Goal: Task Accomplishment & Management: Use online tool/utility

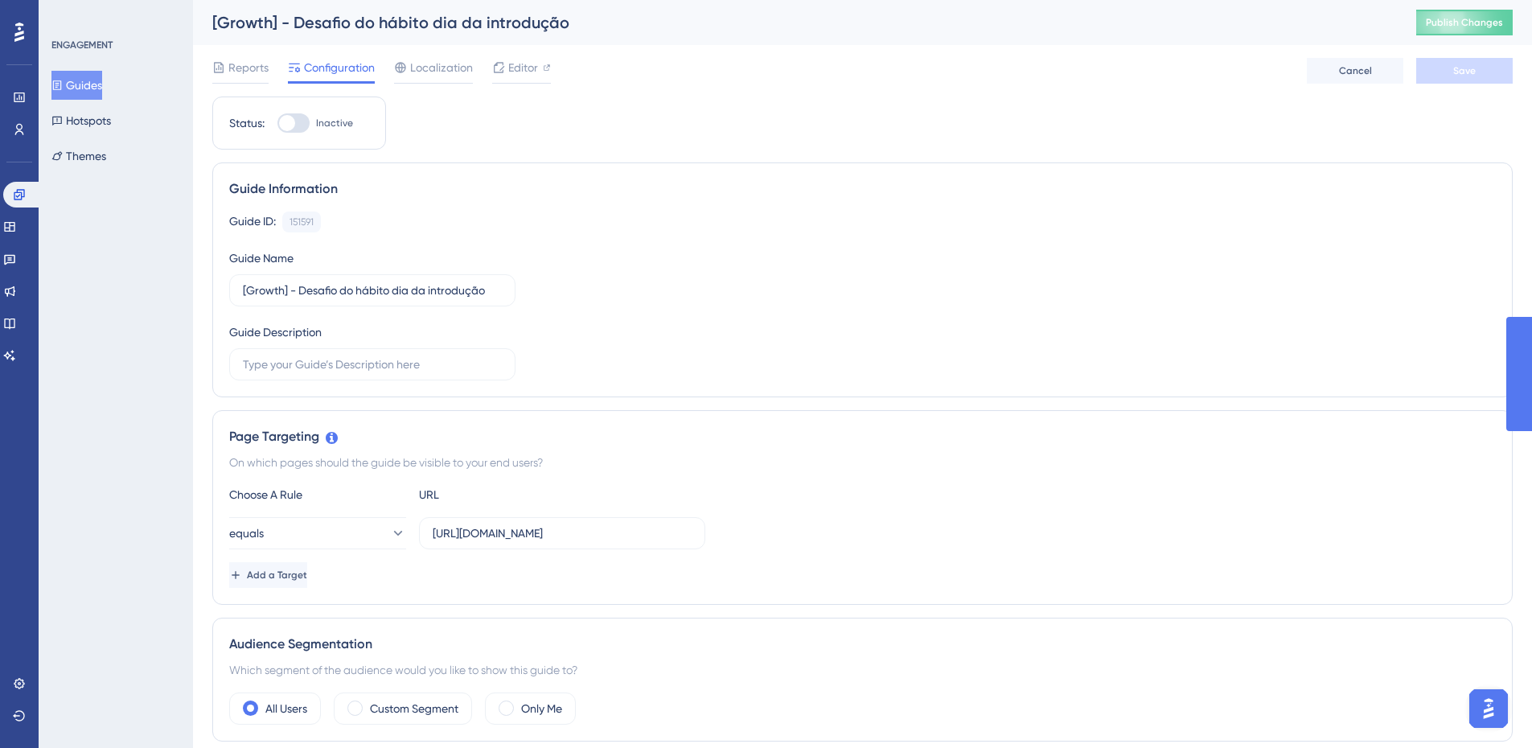
click at [84, 79] on button "Guides" at bounding box center [76, 85] width 51 height 29
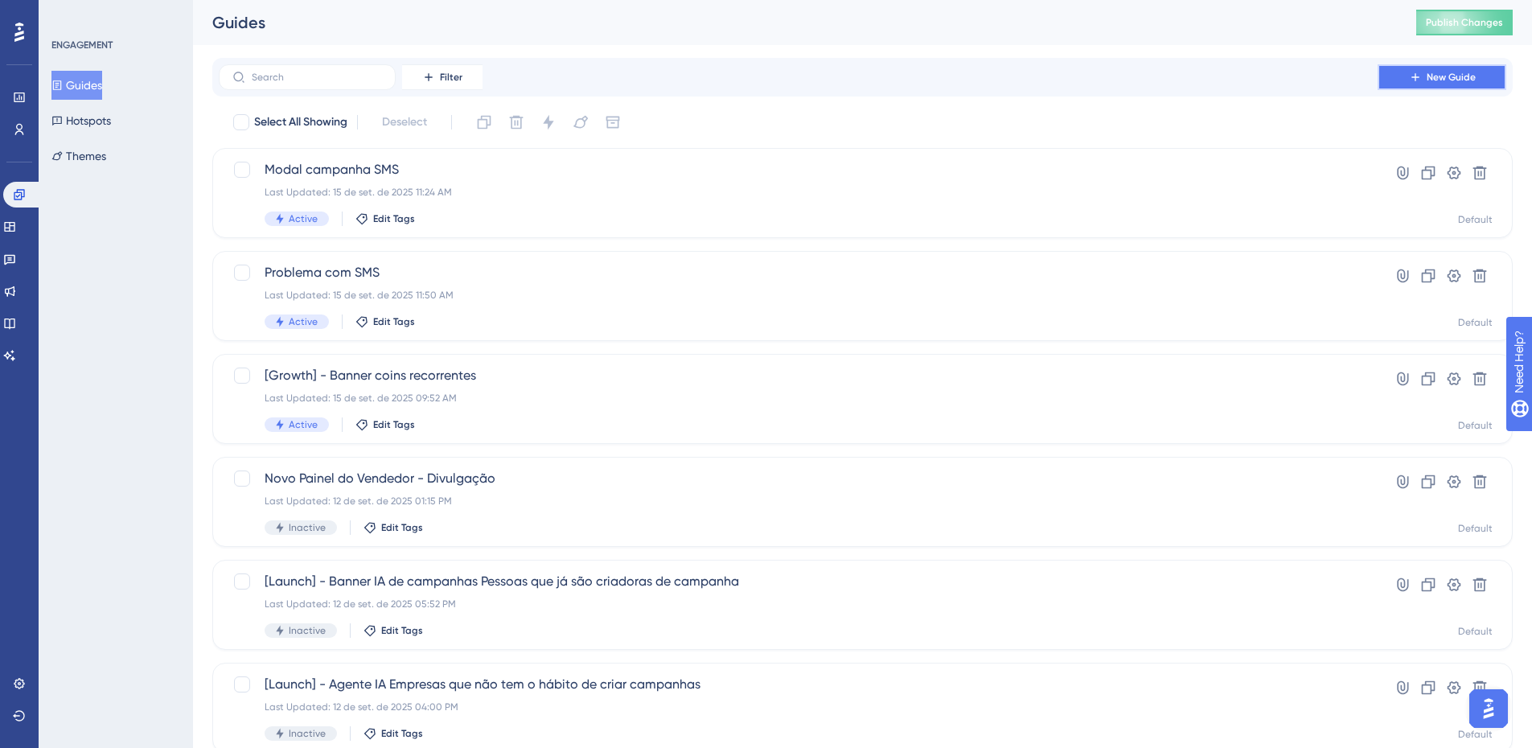
click at [1446, 84] on button "New Guide" at bounding box center [1442, 77] width 129 height 26
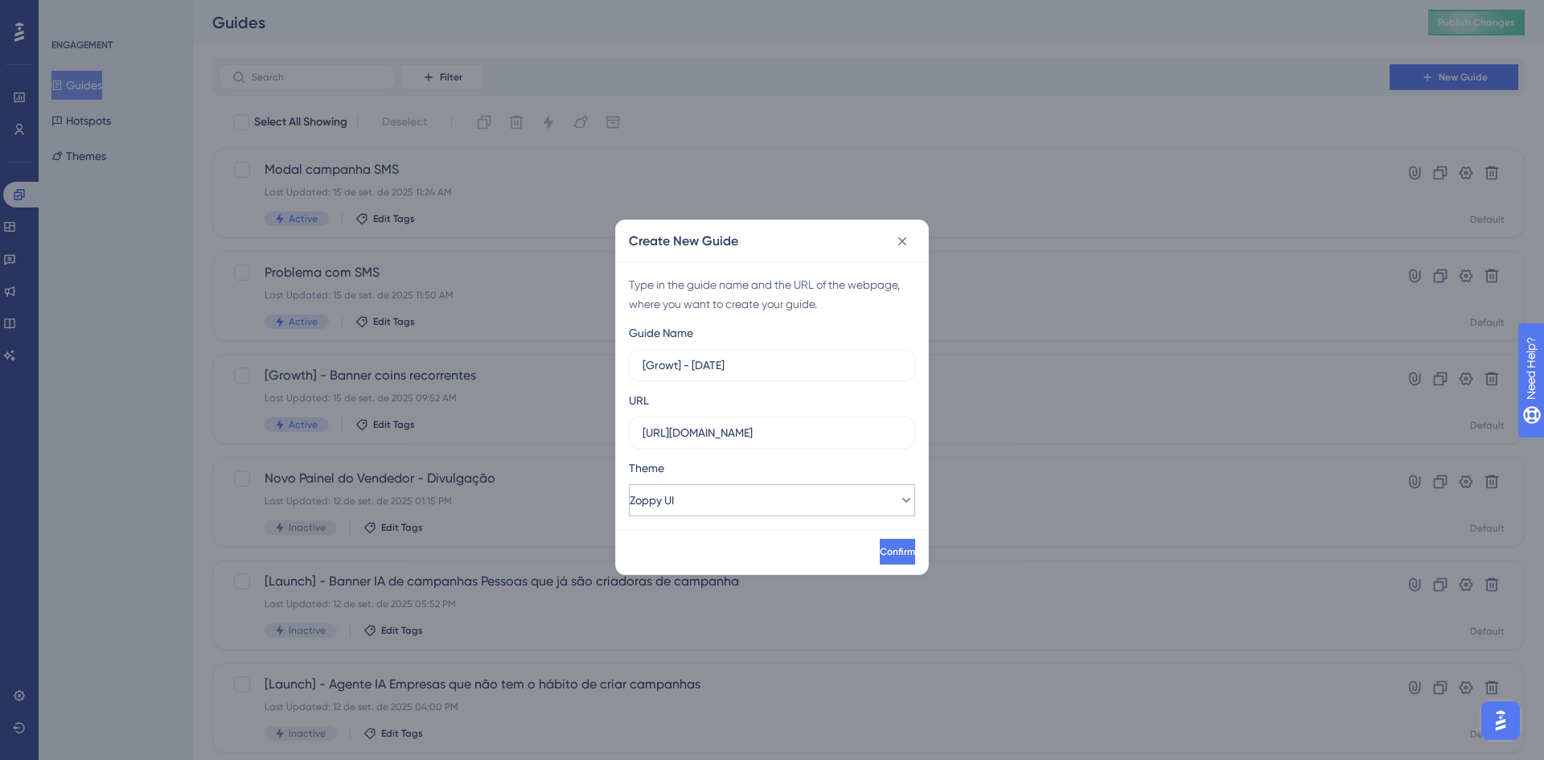
type input "[Growt] - [DATE]"
drag, startPoint x: 694, startPoint y: 509, endPoint x: 697, endPoint y: 517, distance: 8.4
click at [693, 509] on button "Zoppy UI" at bounding box center [772, 500] width 286 height 32
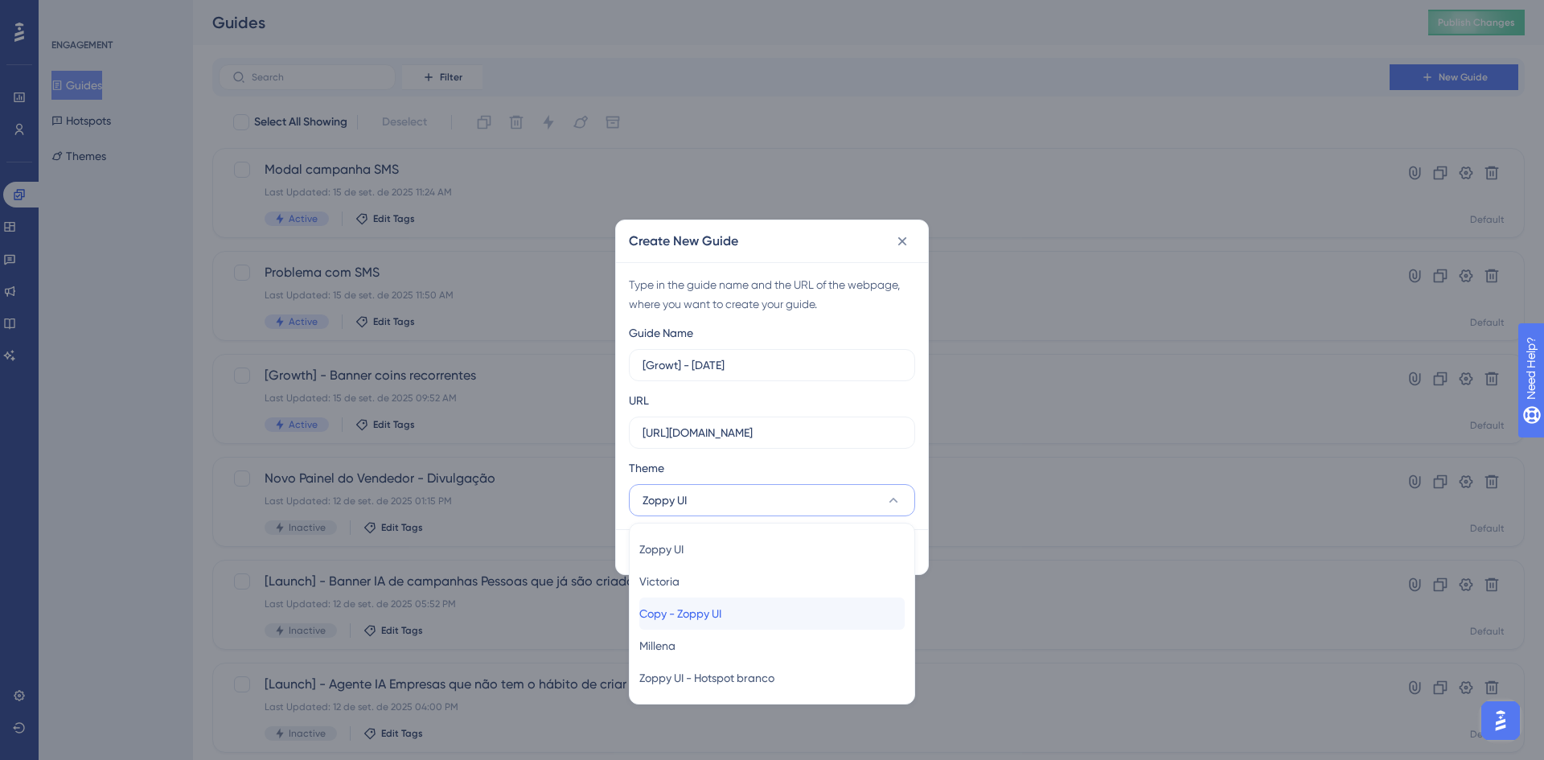
click at [737, 611] on div "Copy - Zoppy UI Copy - Zoppy UI" at bounding box center [772, 614] width 265 height 32
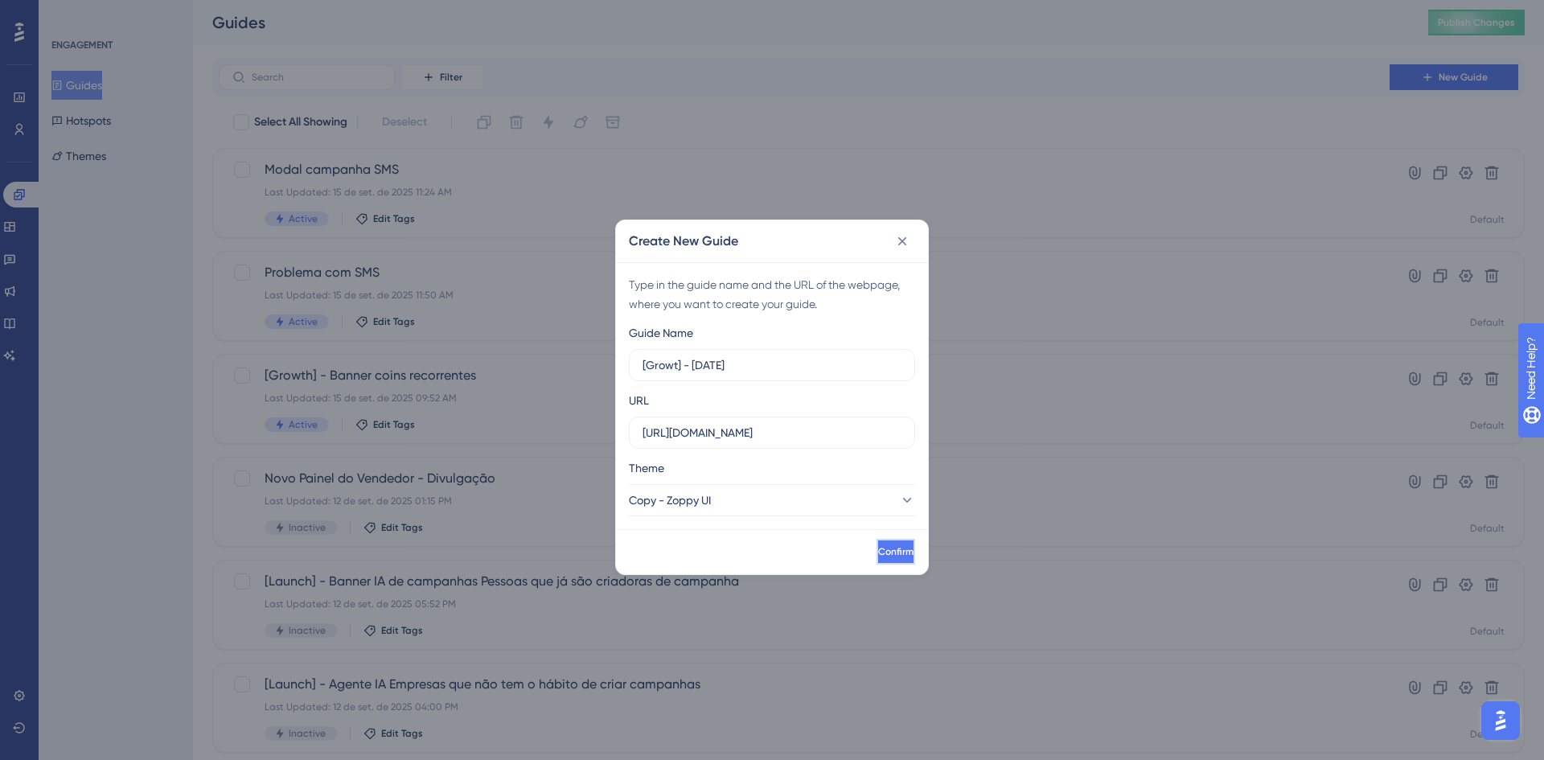
click at [878, 545] on span "Confirm" at bounding box center [895, 551] width 35 height 13
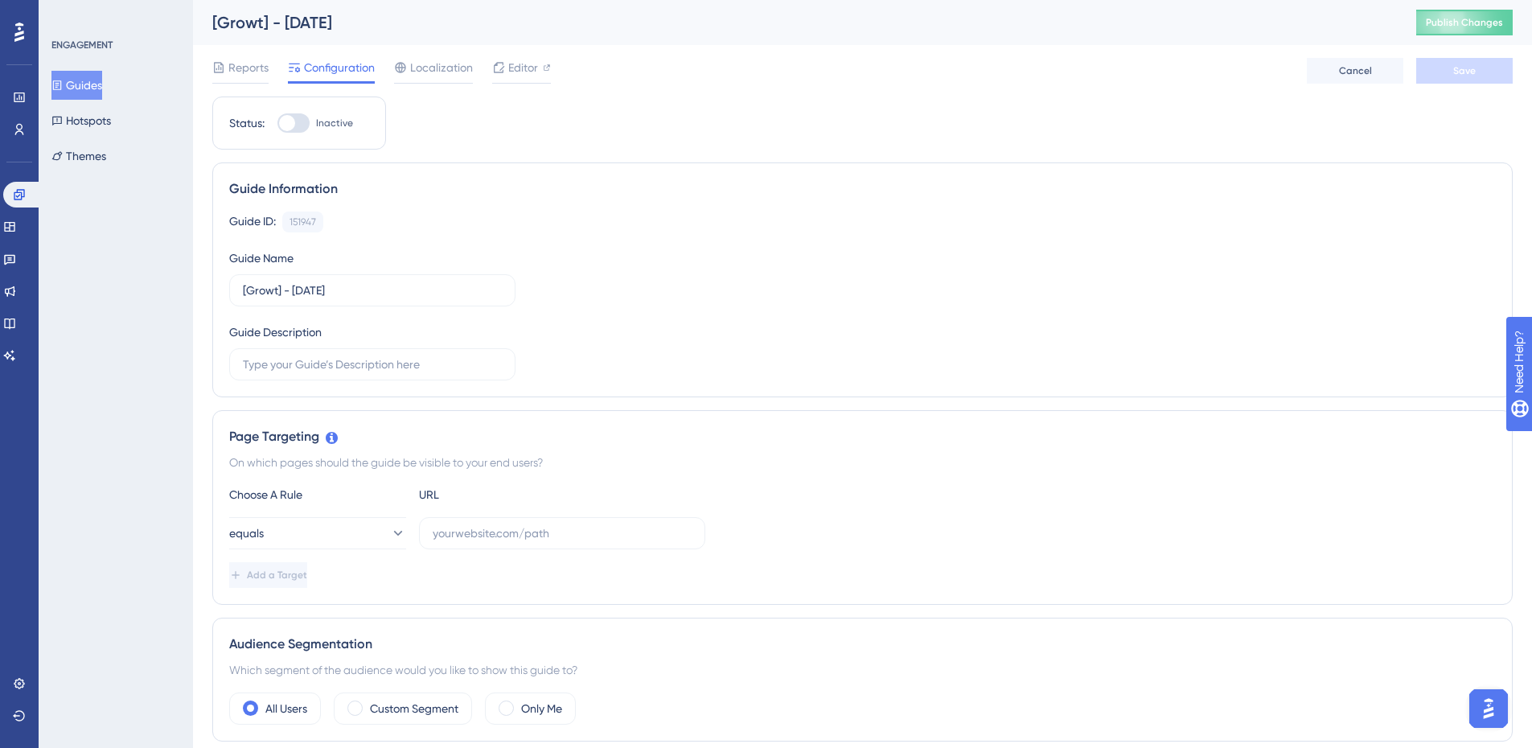
click at [94, 77] on button "Guides" at bounding box center [76, 85] width 51 height 29
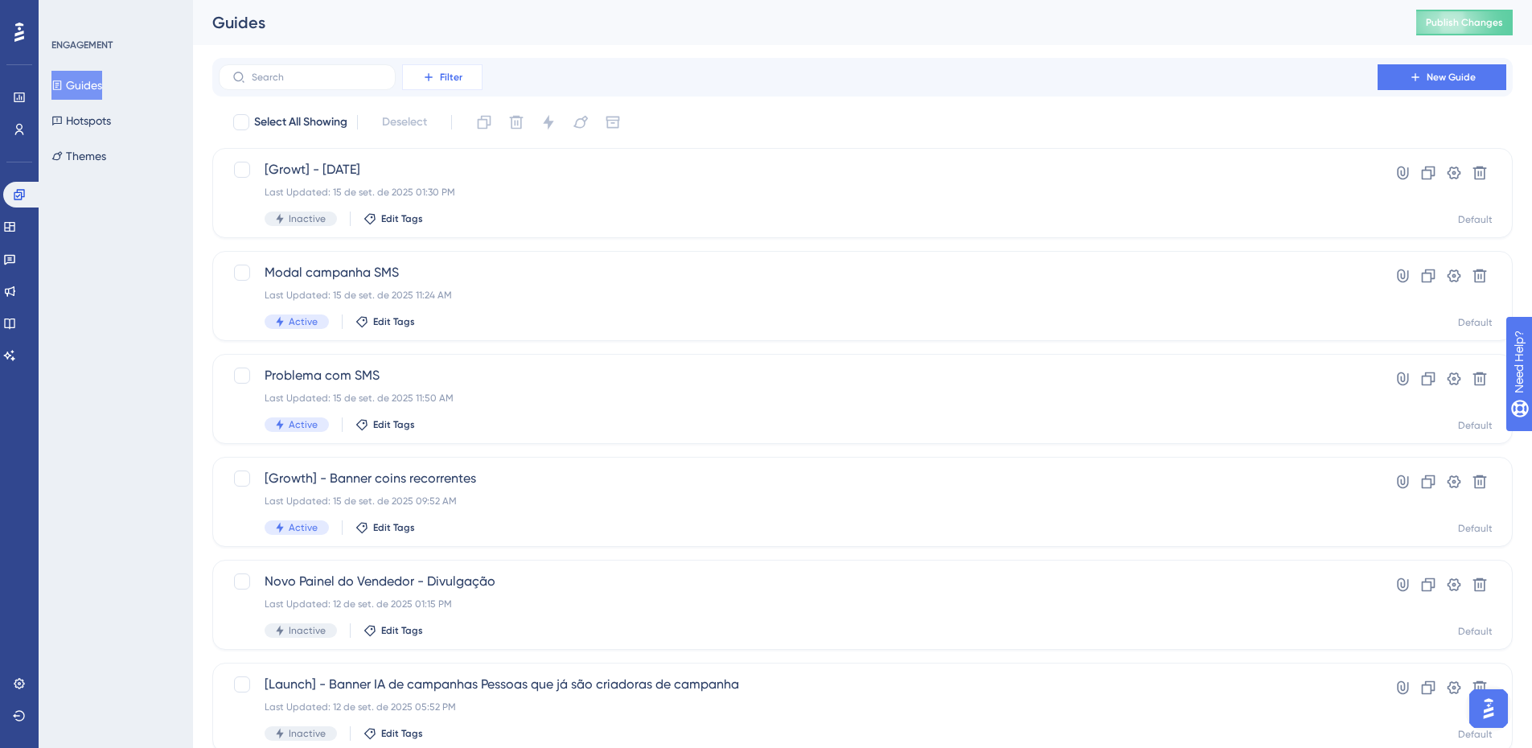
click at [457, 84] on button "Filter" at bounding box center [442, 77] width 80 height 26
click at [474, 207] on div "Status Status" at bounding box center [459, 220] width 92 height 32
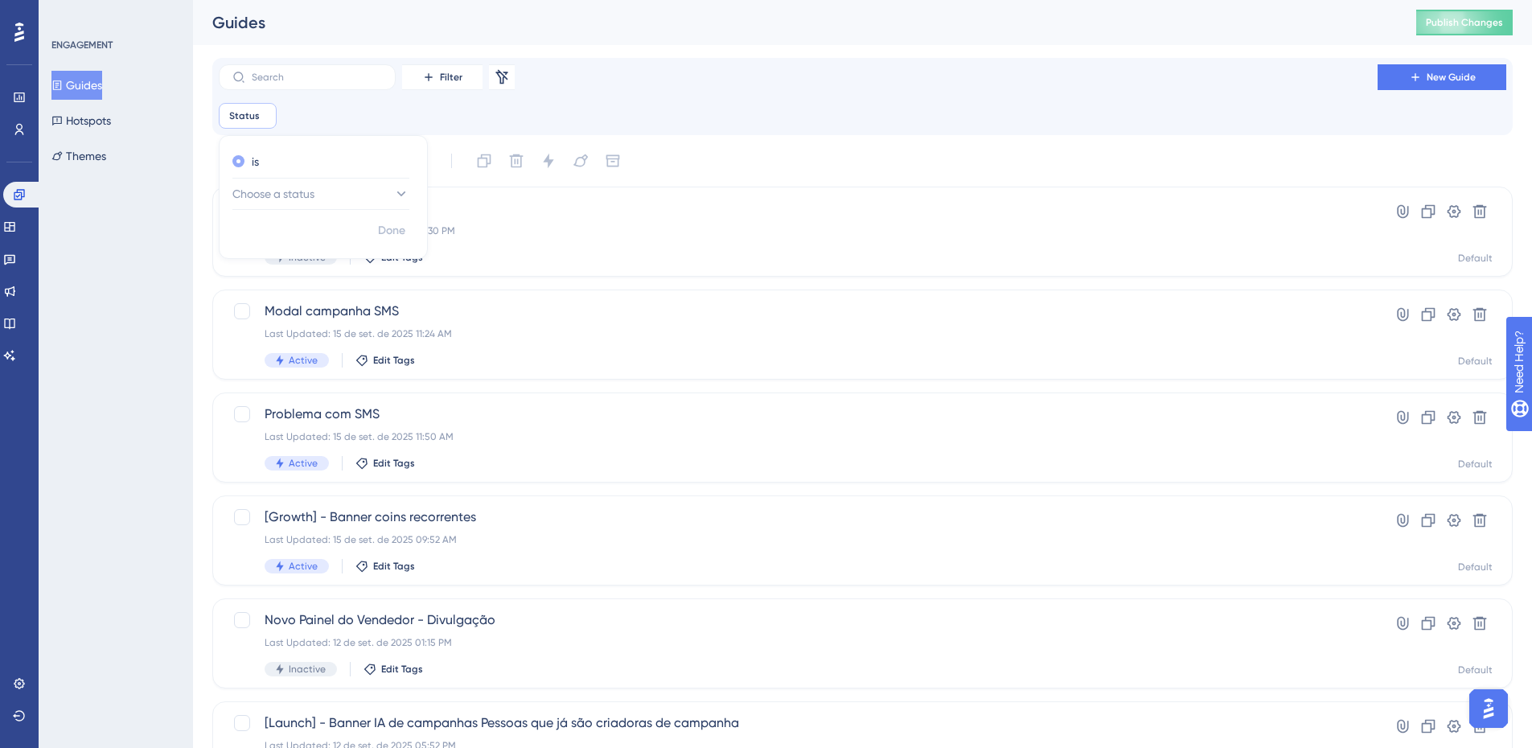
click at [307, 166] on div "is" at bounding box center [319, 161] width 175 height 19
click at [299, 183] on button "Choose a status" at bounding box center [320, 194] width 177 height 32
drag, startPoint x: 282, startPoint y: 247, endPoint x: 368, endPoint y: 224, distance: 88.2
click at [275, 245] on span "Active" at bounding box center [259, 242] width 32 height 19
click at [383, 231] on span "Done" at bounding box center [391, 230] width 27 height 19
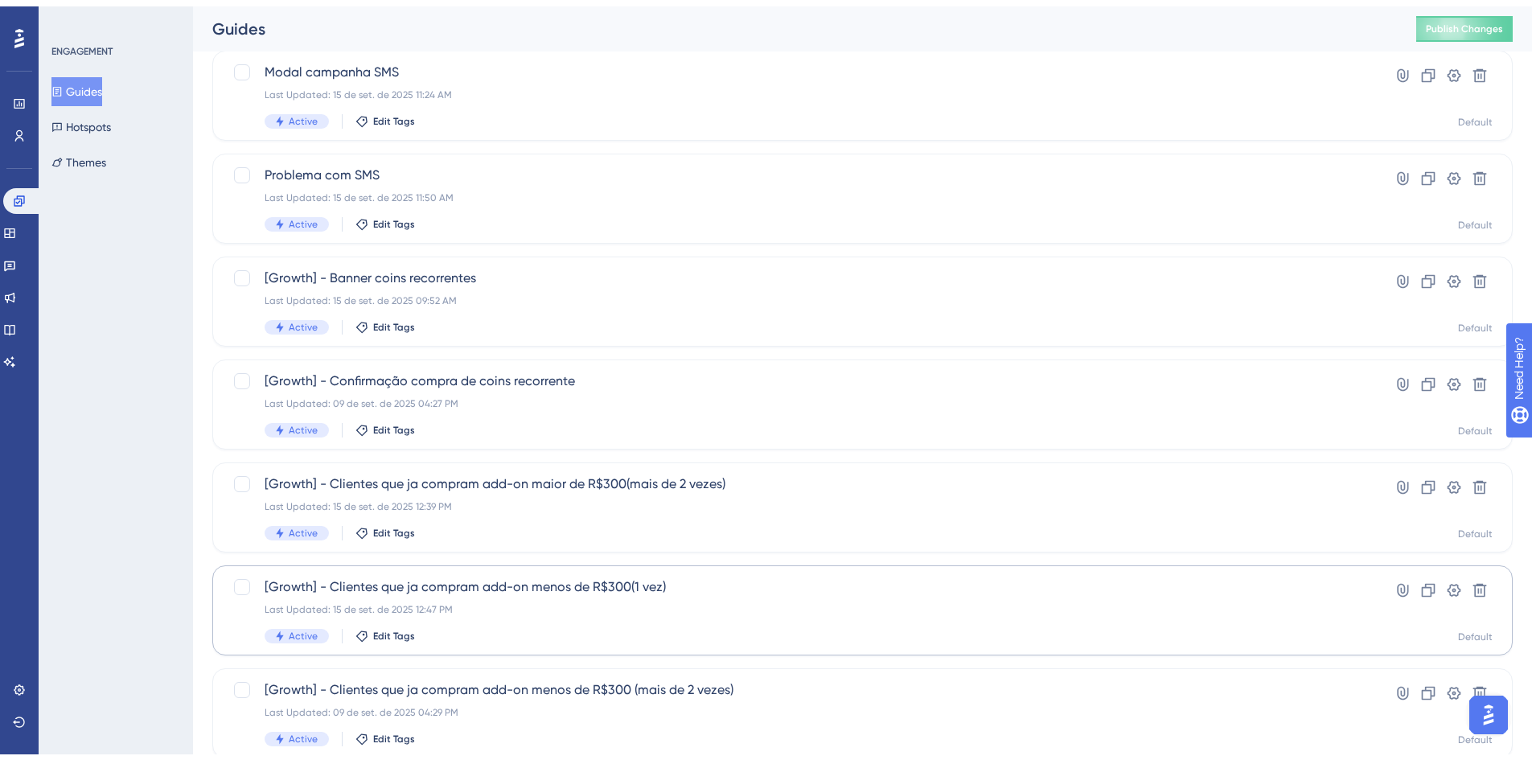
scroll to position [322, 0]
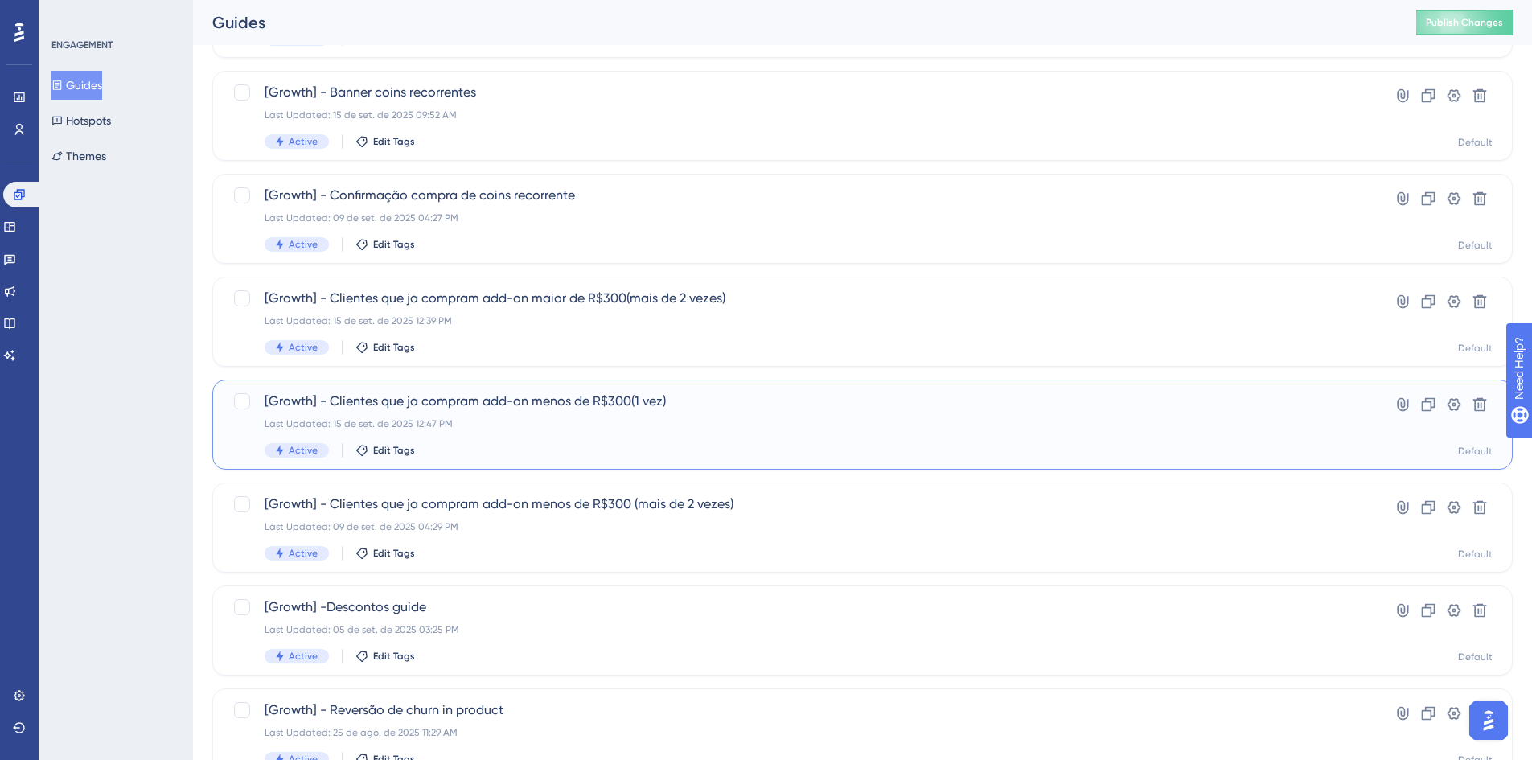
click at [656, 409] on span "[Growth] - Clientes que ja compram add-on menos de R$300(1 vez)" at bounding box center [798, 401] width 1067 height 19
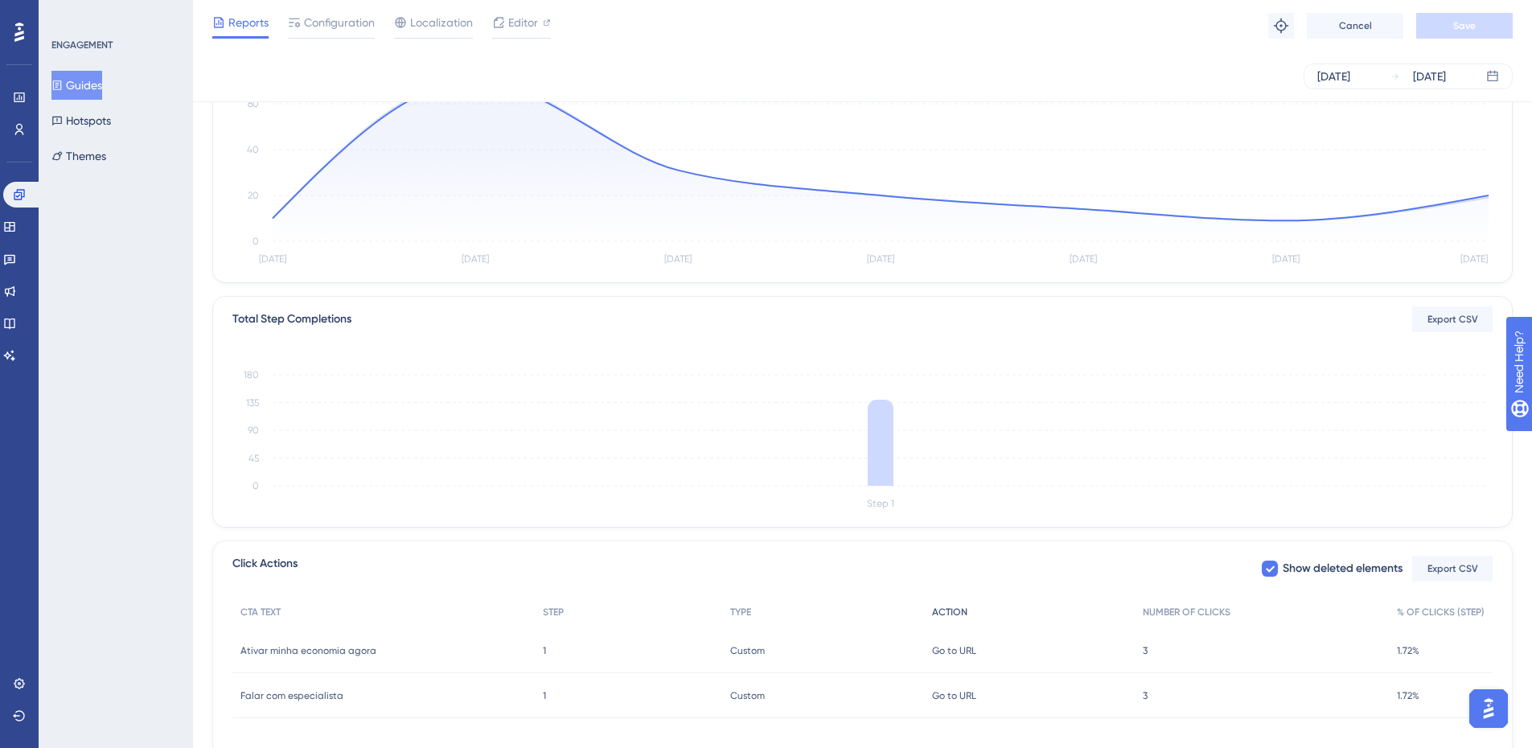
scroll to position [271, 0]
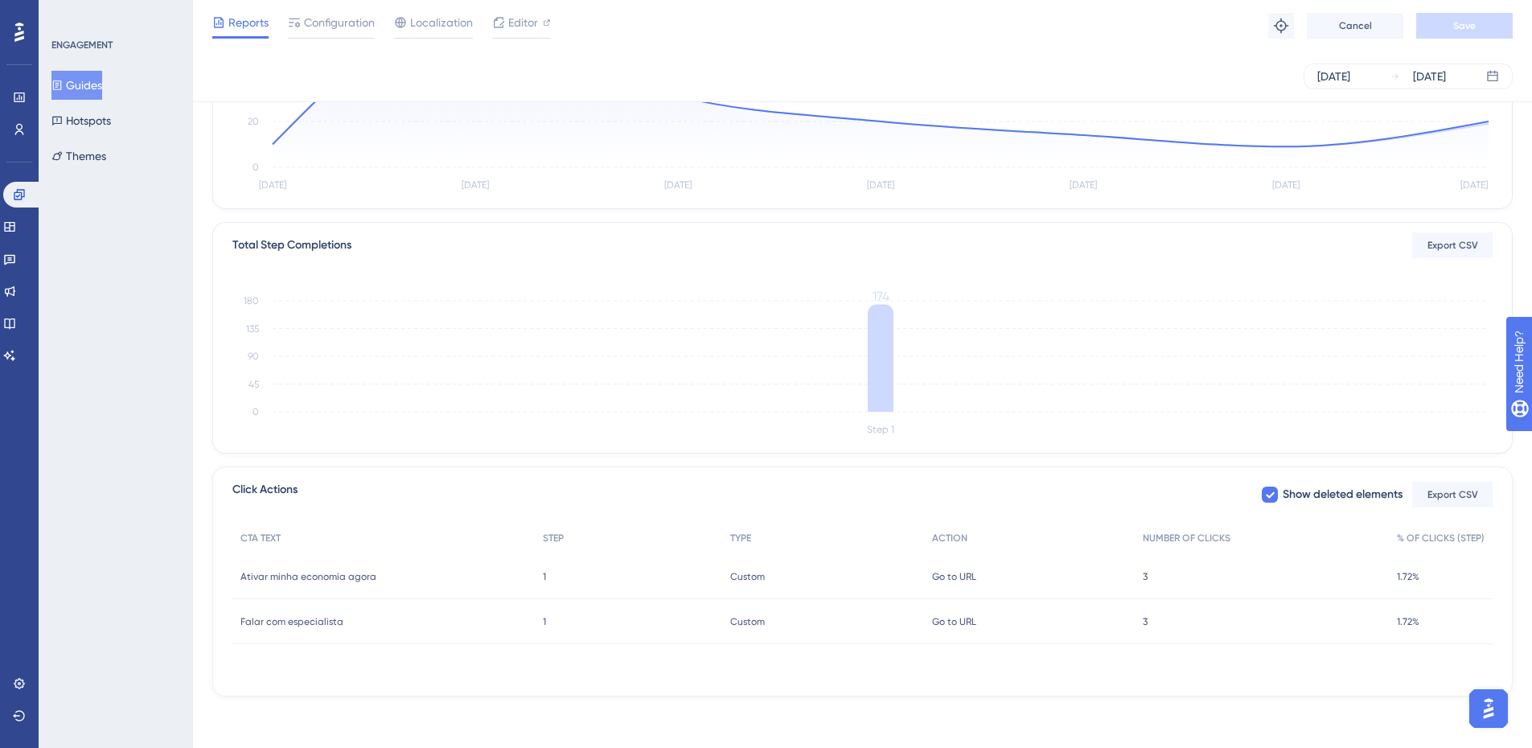
click at [1146, 619] on span "3" at bounding box center [1145, 621] width 5 height 13
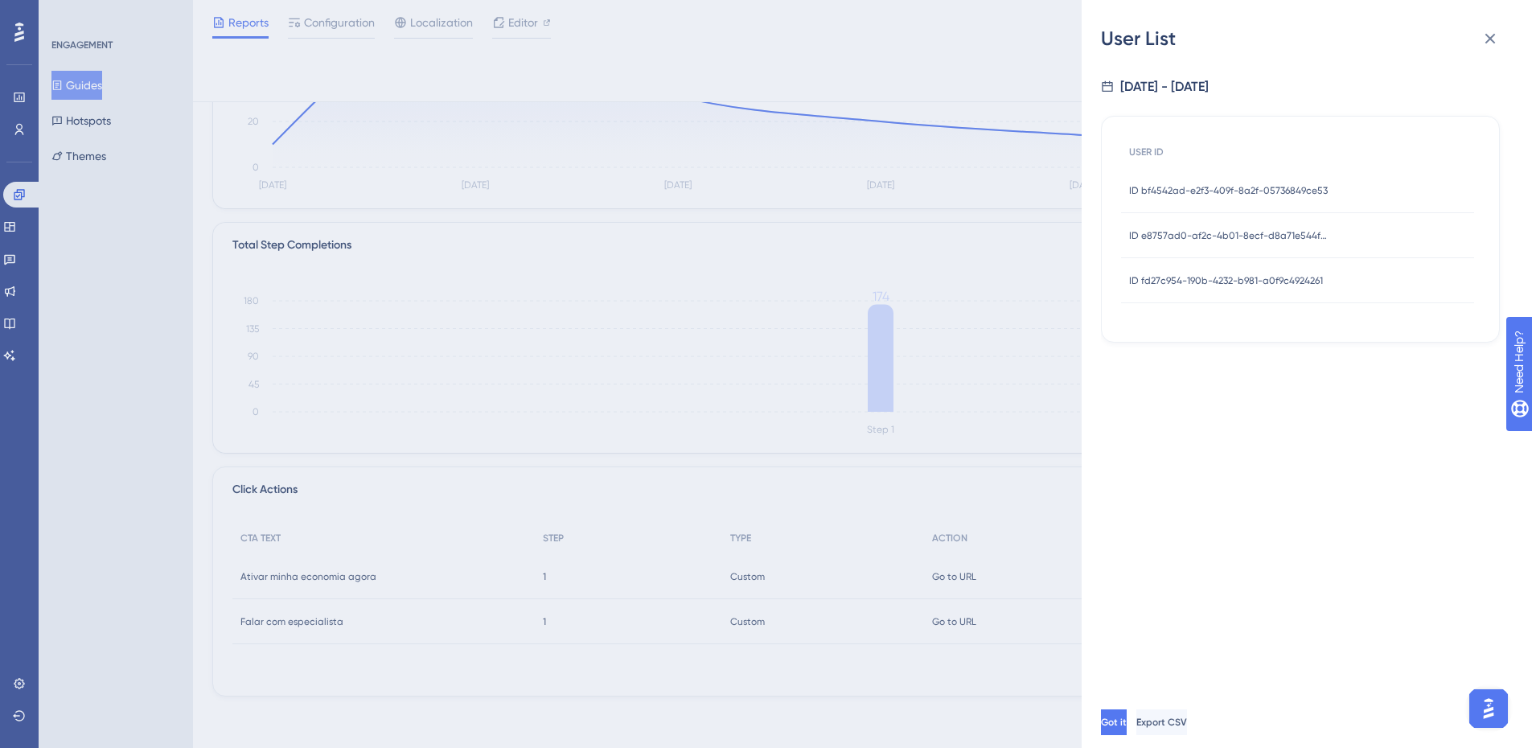
click at [973, 504] on div "User List 9/9/2025 - 9/15/2025 USER ID ID bf4542ad-e2f3-409f-8a2f-05736849ce53 …" at bounding box center [766, 374] width 1532 height 748
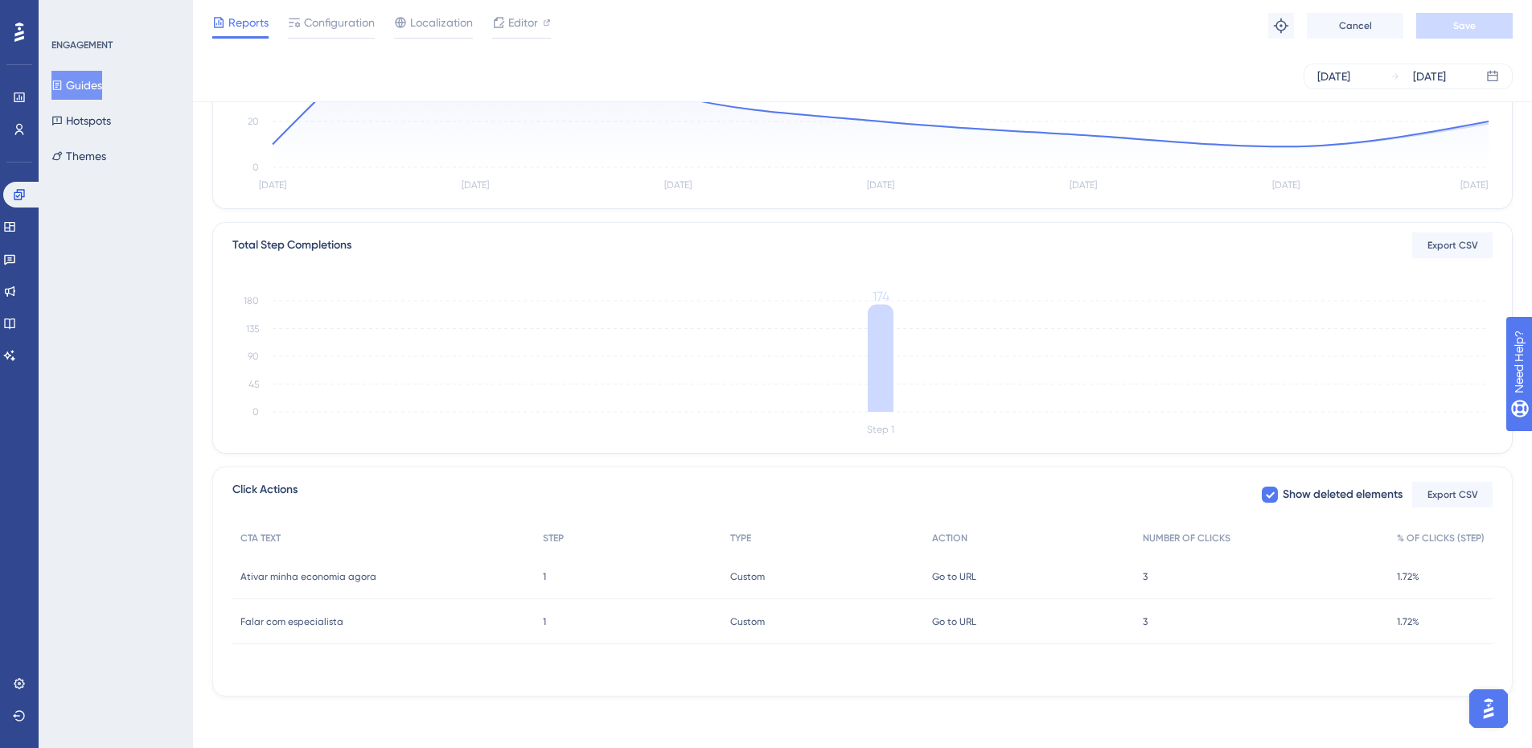
click at [1149, 570] on div "3 3" at bounding box center [1262, 576] width 254 height 45
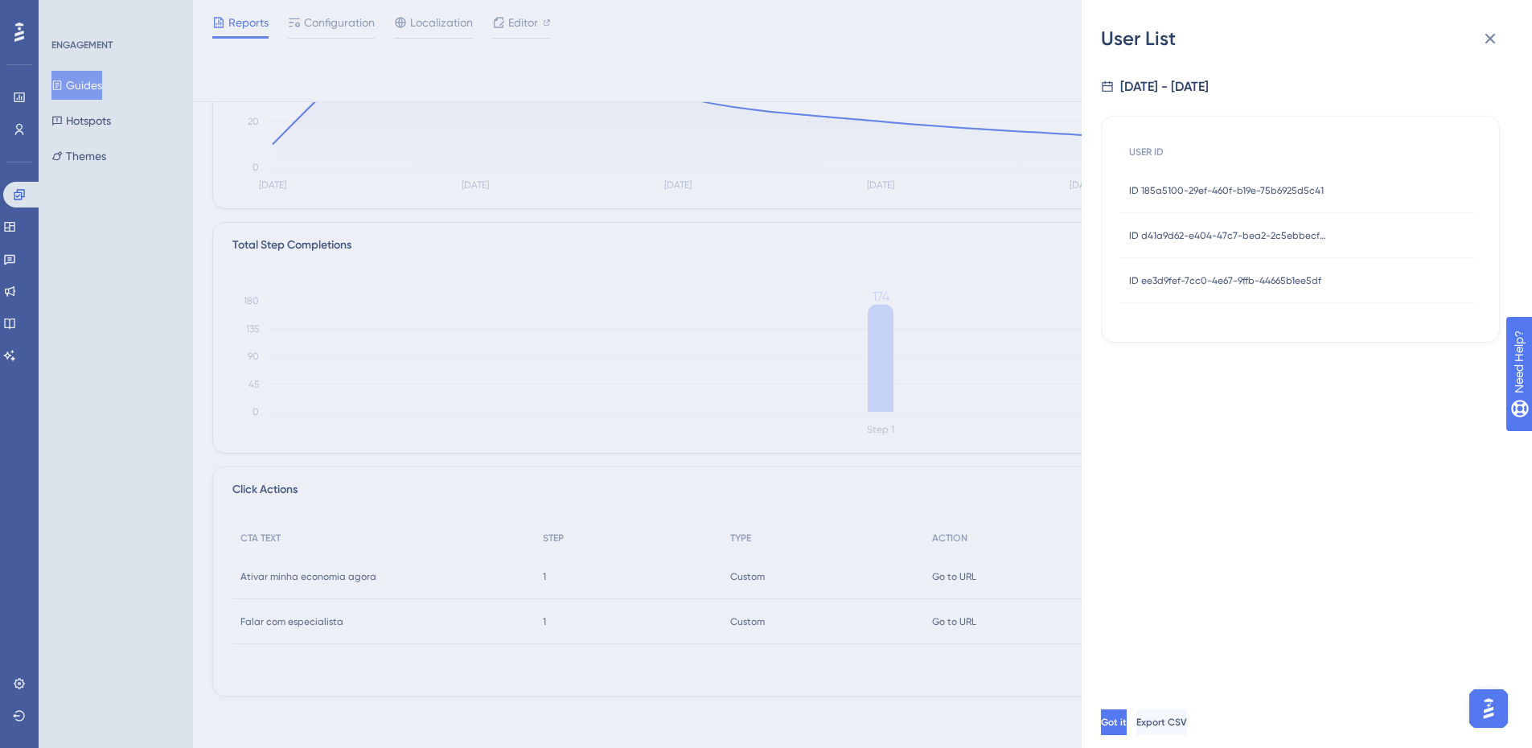
click at [1240, 289] on div "ID ee3d9fef-7cc0-4e67-9ffb-44665b1ee5df ID ee3d9fef-7cc0-4e67-9ffb-44665b1ee5df" at bounding box center [1225, 280] width 192 height 45
click at [1230, 278] on span "ID ee3d9fef-7cc0-4e67-9ffb-44665b1ee5df" at bounding box center [1225, 280] width 192 height 13
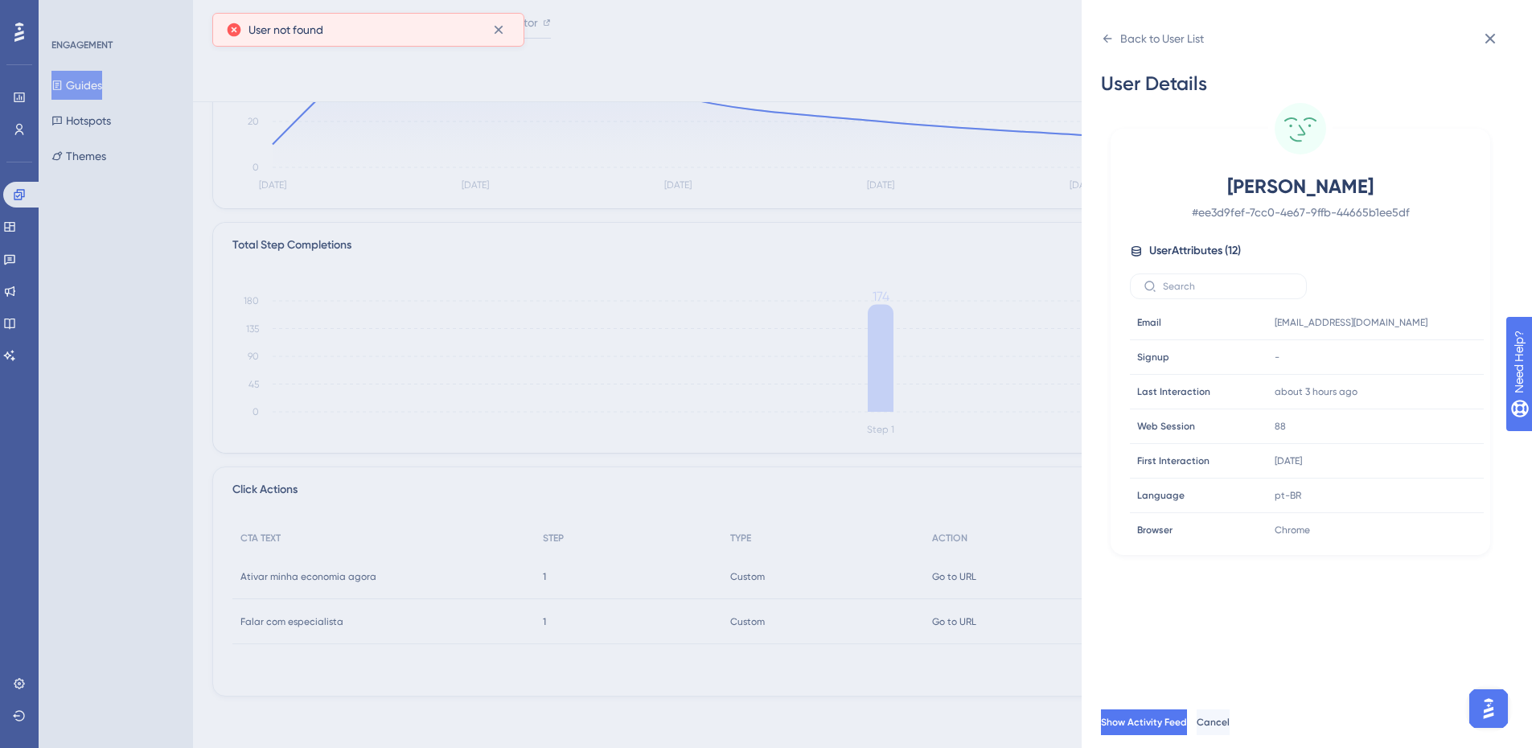
click at [1224, 182] on span "Mariana Stradiotto" at bounding box center [1300, 187] width 283 height 26
click at [1105, 37] on icon at bounding box center [1108, 39] width 9 height 8
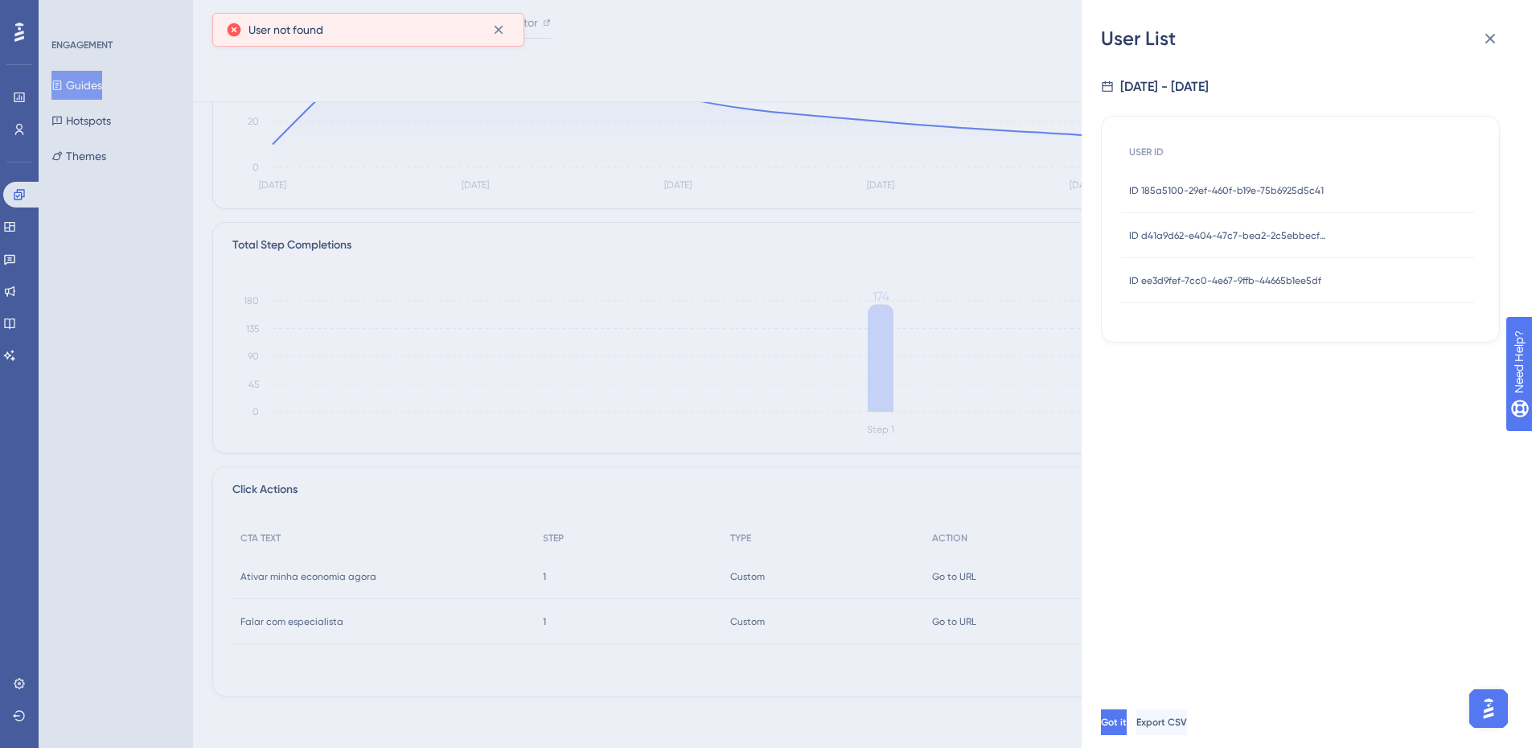
click at [1240, 227] on div "ID d41a9d62-e404-47c7-bea2-2c5ebbecf89a ID d41a9d62-e404-47c7-bea2-2c5ebbecf89a" at bounding box center [1229, 235] width 201 height 45
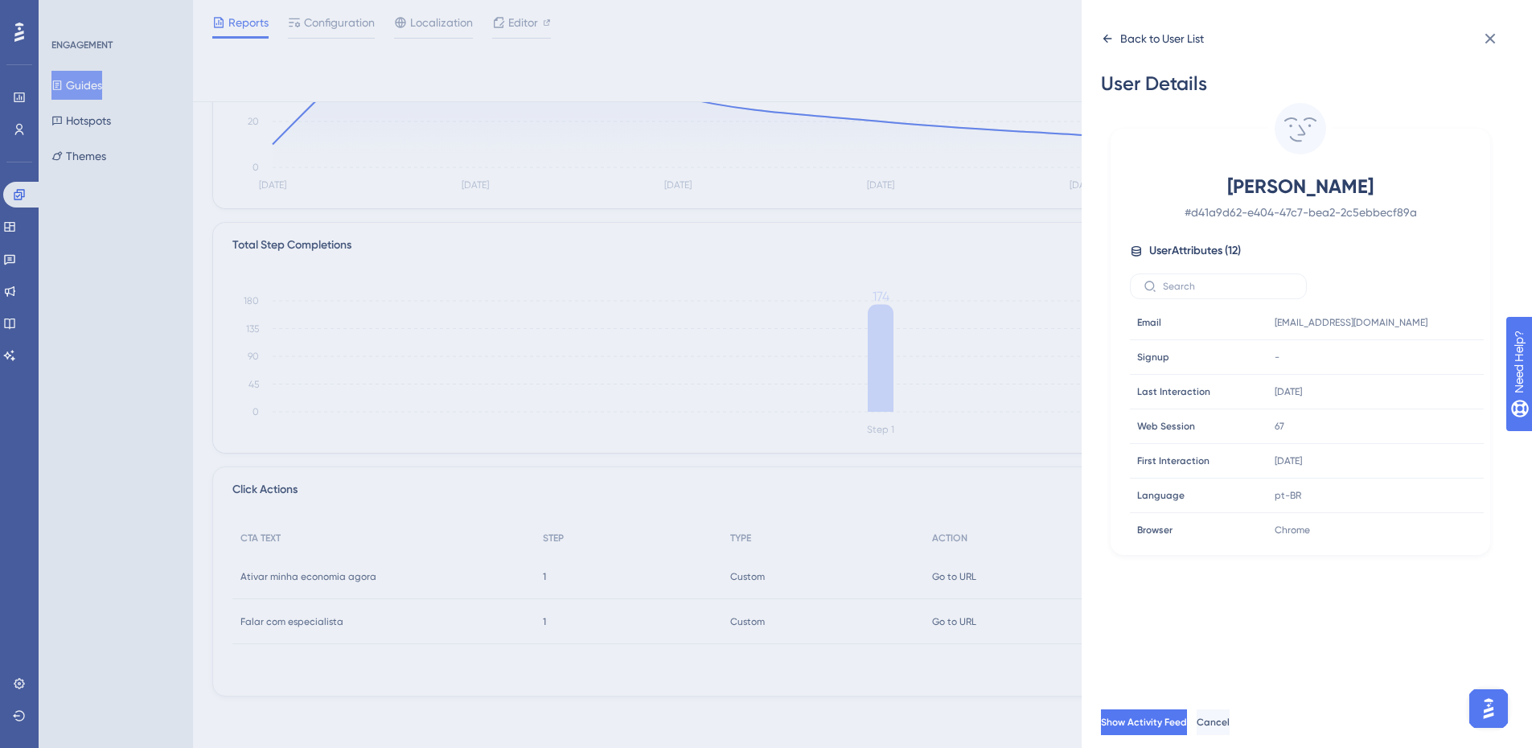
click at [1113, 42] on icon at bounding box center [1107, 38] width 13 height 13
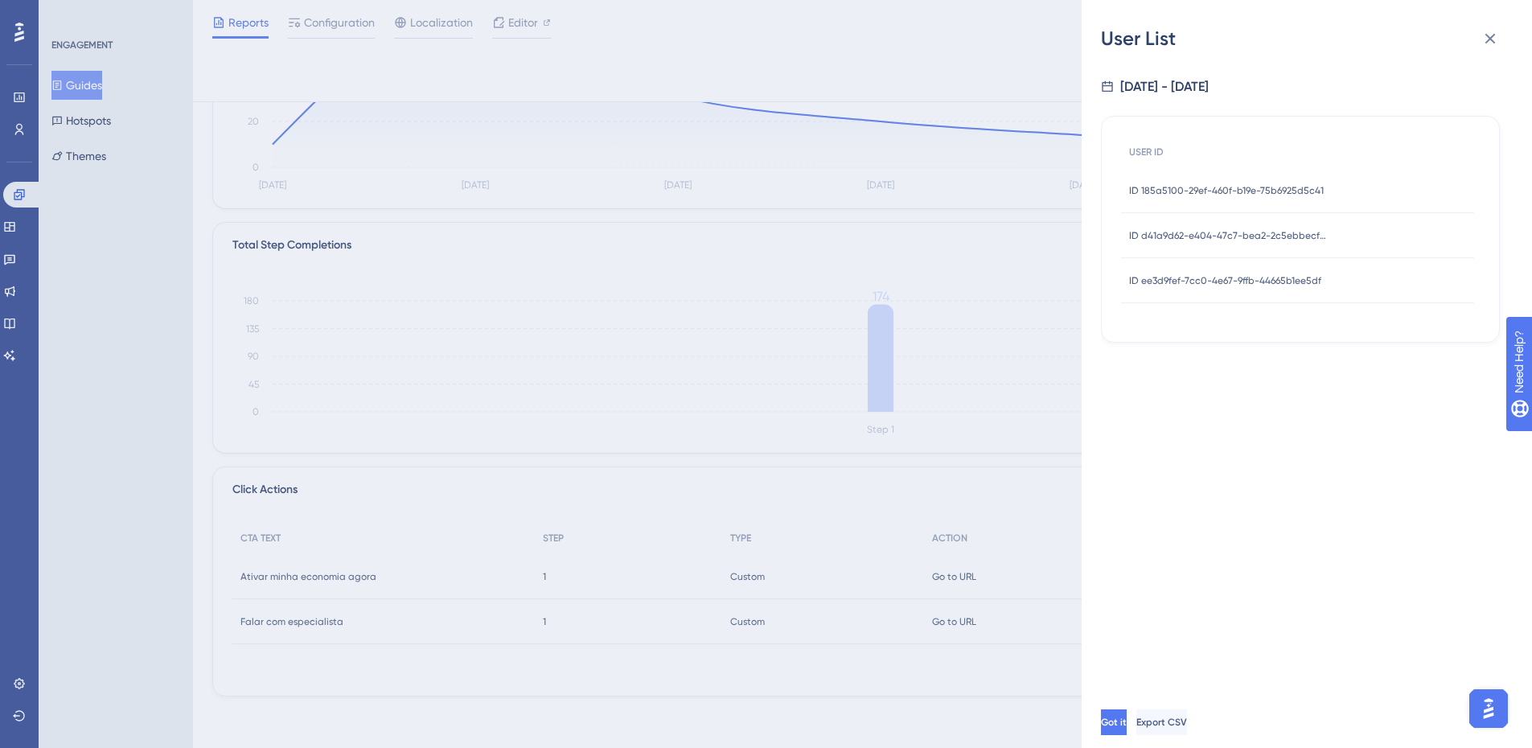
click at [1260, 278] on span "ID ee3d9fef-7cc0-4e67-9ffb-44665b1ee5df" at bounding box center [1225, 280] width 192 height 13
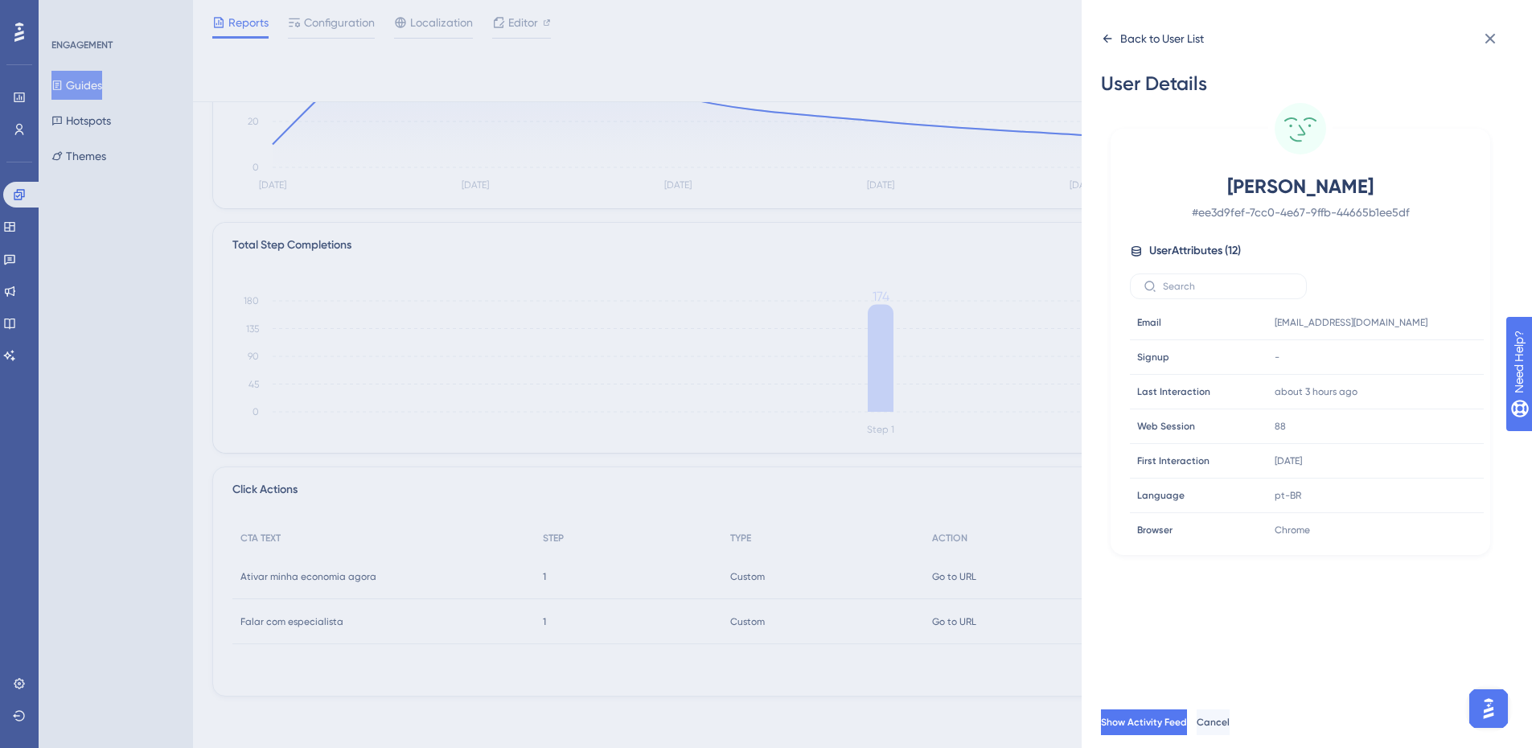
click at [1108, 46] on div "Back to User List" at bounding box center [1152, 39] width 103 height 26
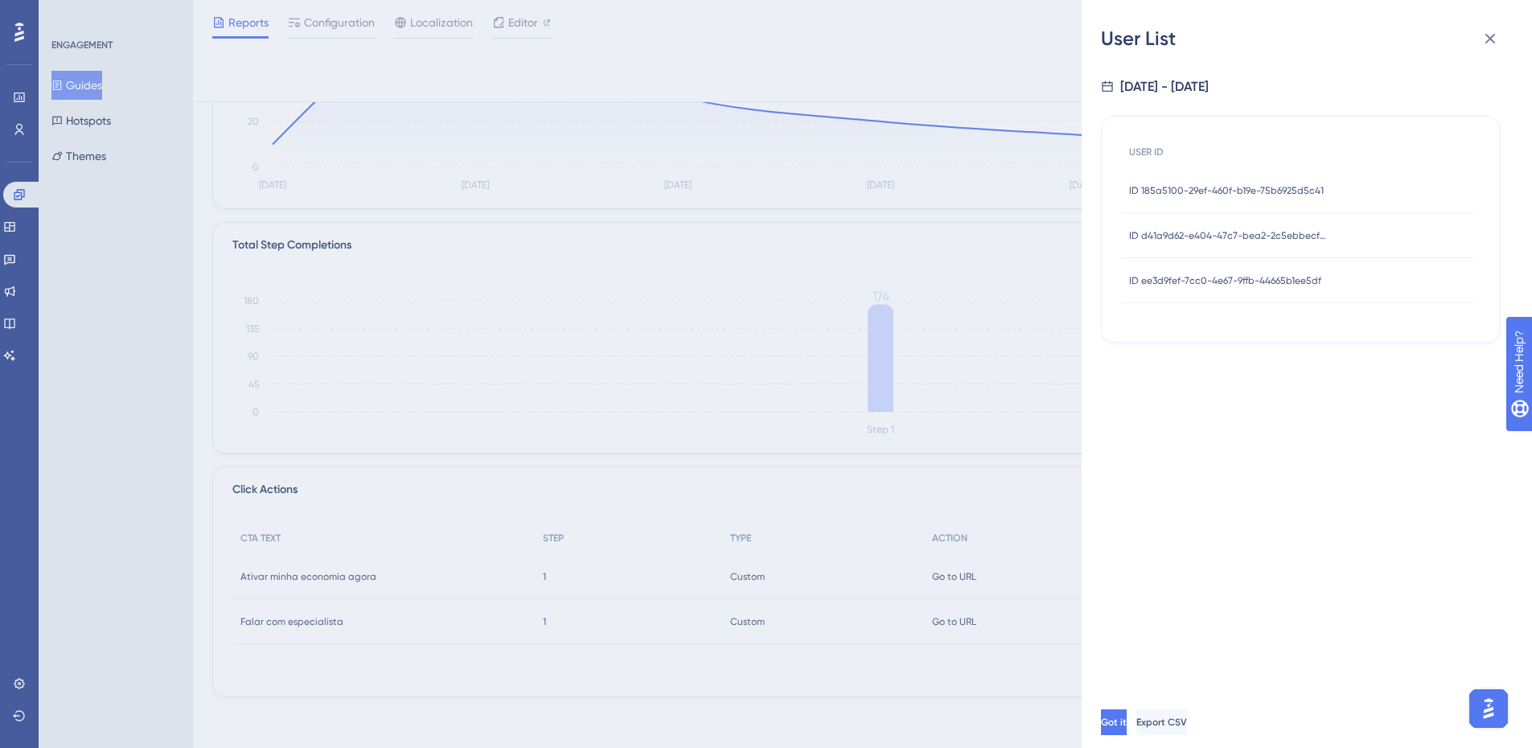
click at [1234, 281] on span "ID ee3d9fef-7cc0-4e67-9ffb-44665b1ee5df" at bounding box center [1225, 280] width 192 height 13
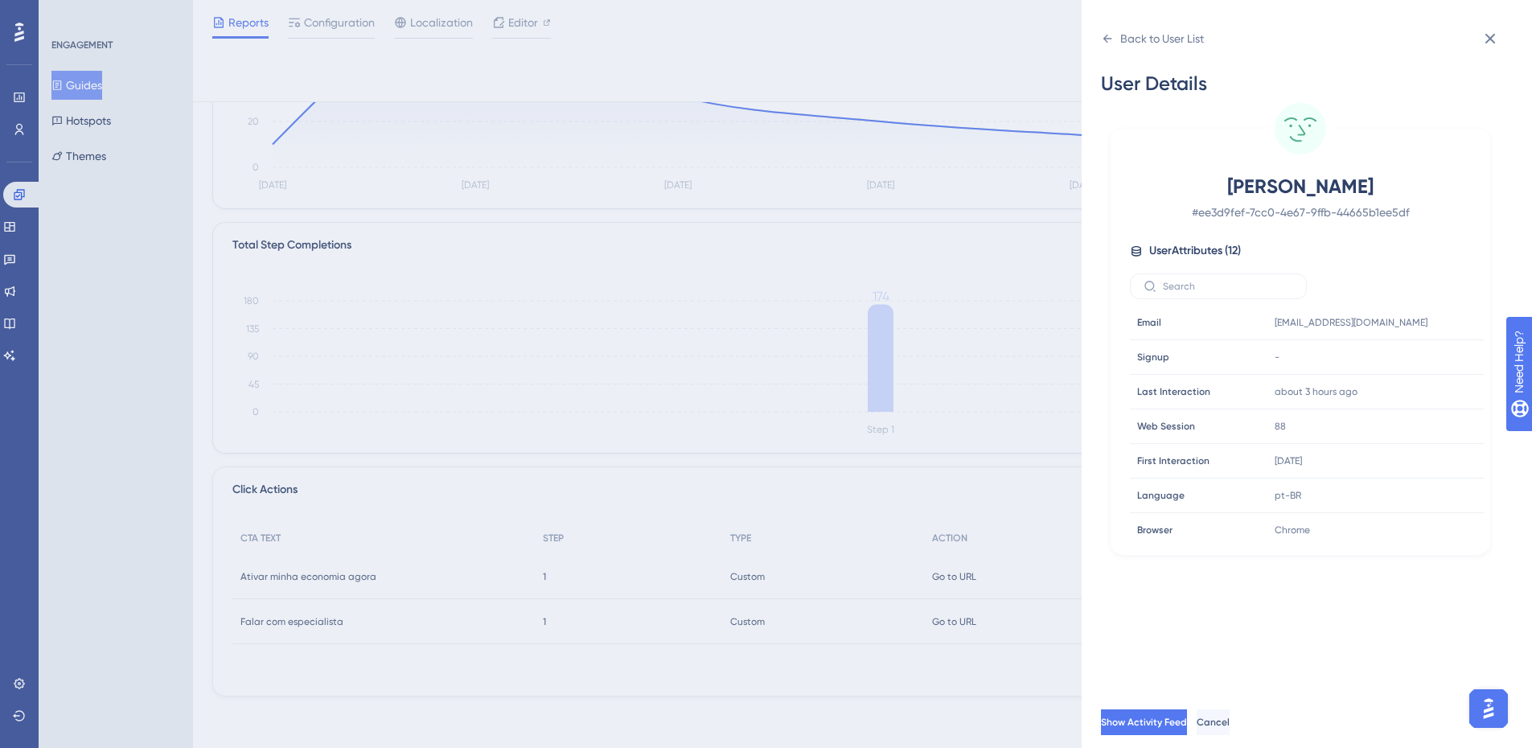
click at [1113, 56] on div "User Details Mariana Stradiotto # ee3d9fef-7cc0-4e67-9ffb-44665b1ee5df User Att…" at bounding box center [1313, 373] width 425 height 645
click at [1106, 43] on icon at bounding box center [1107, 38] width 13 height 13
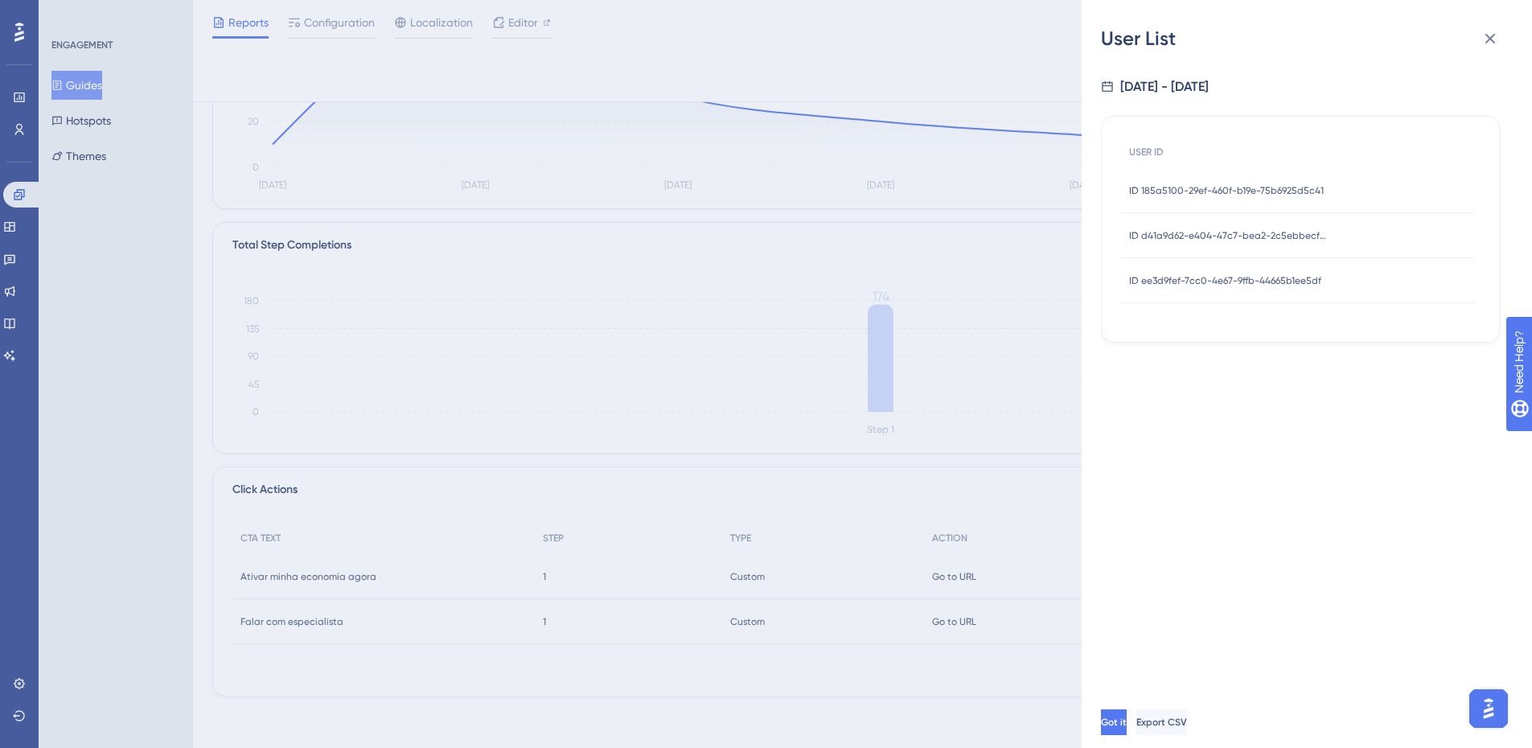
click at [1249, 187] on span "ID 185a5100-29ef-460f-b19e-75b6925d5c41" at bounding box center [1226, 190] width 195 height 13
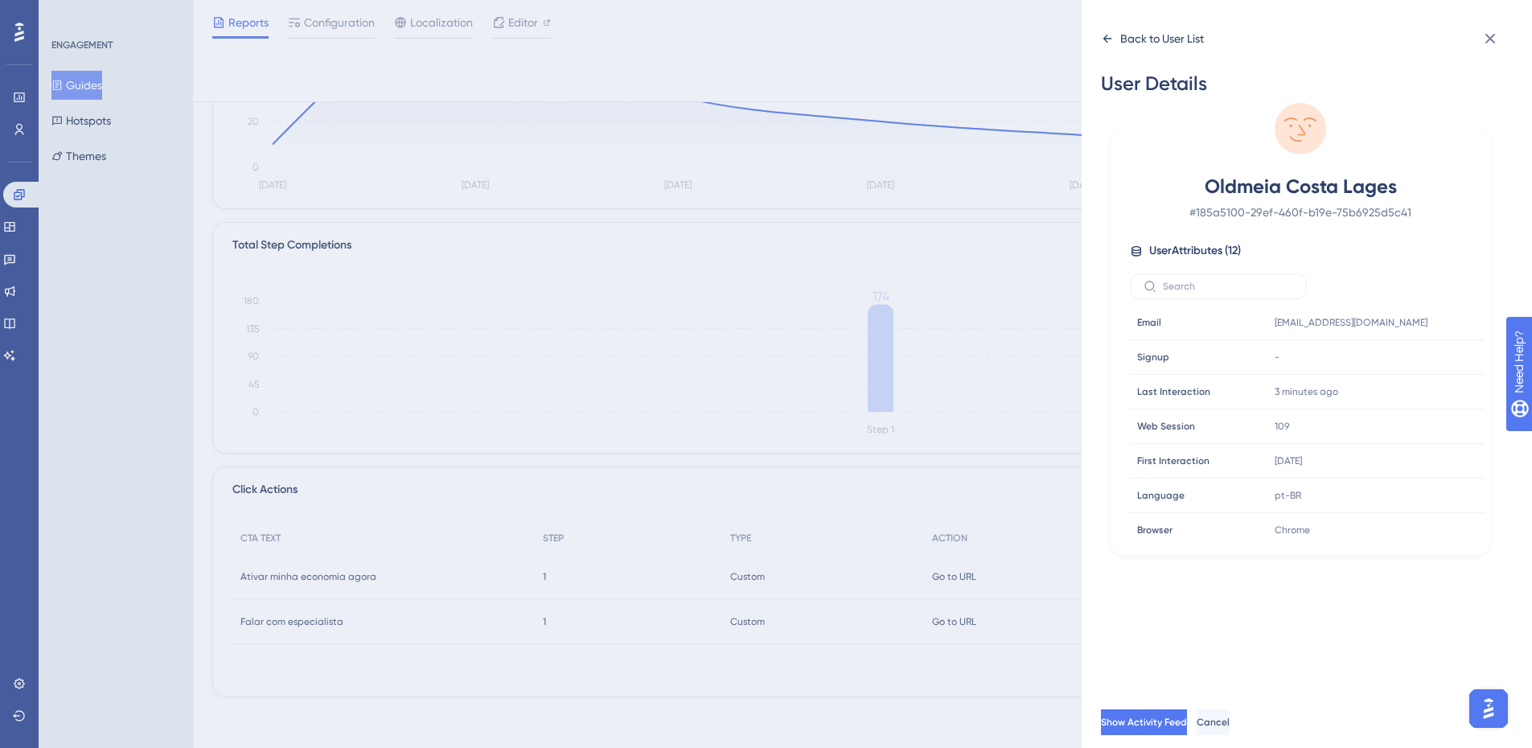
click at [1108, 39] on icon at bounding box center [1108, 39] width 9 height 8
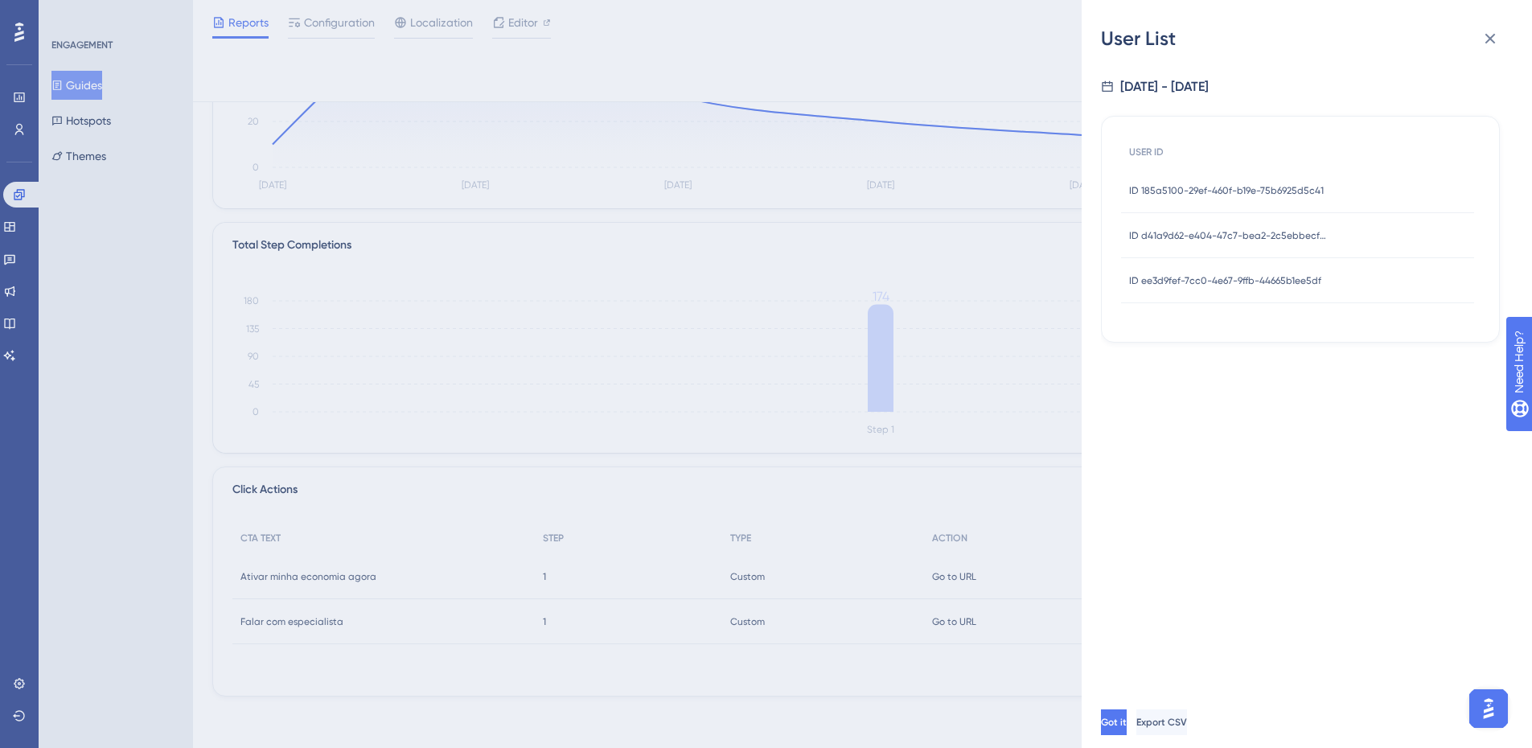
click at [1200, 285] on span "ID ee3d9fef-7cc0-4e67-9ffb-44665b1ee5df" at bounding box center [1225, 280] width 192 height 13
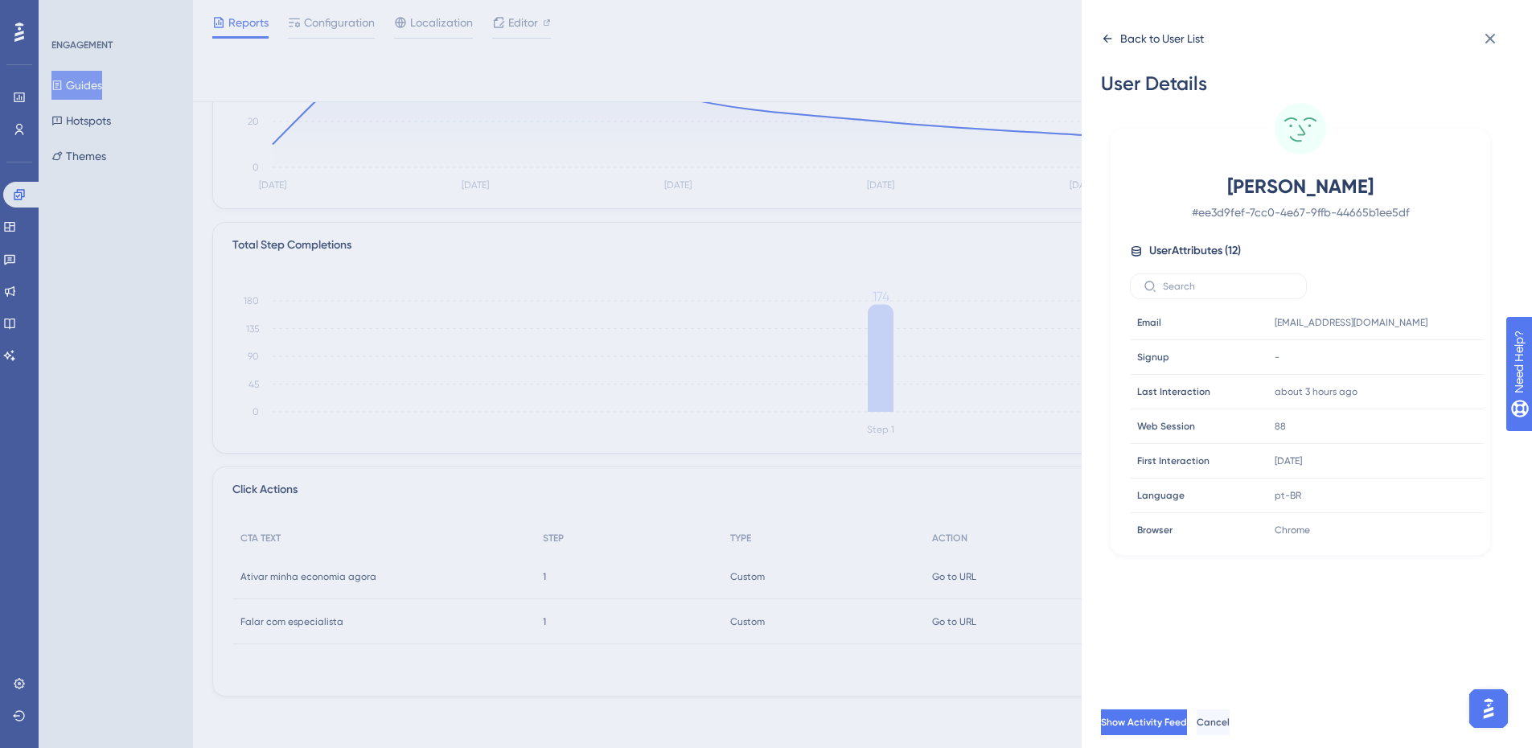
click at [1105, 38] on icon at bounding box center [1108, 39] width 9 height 8
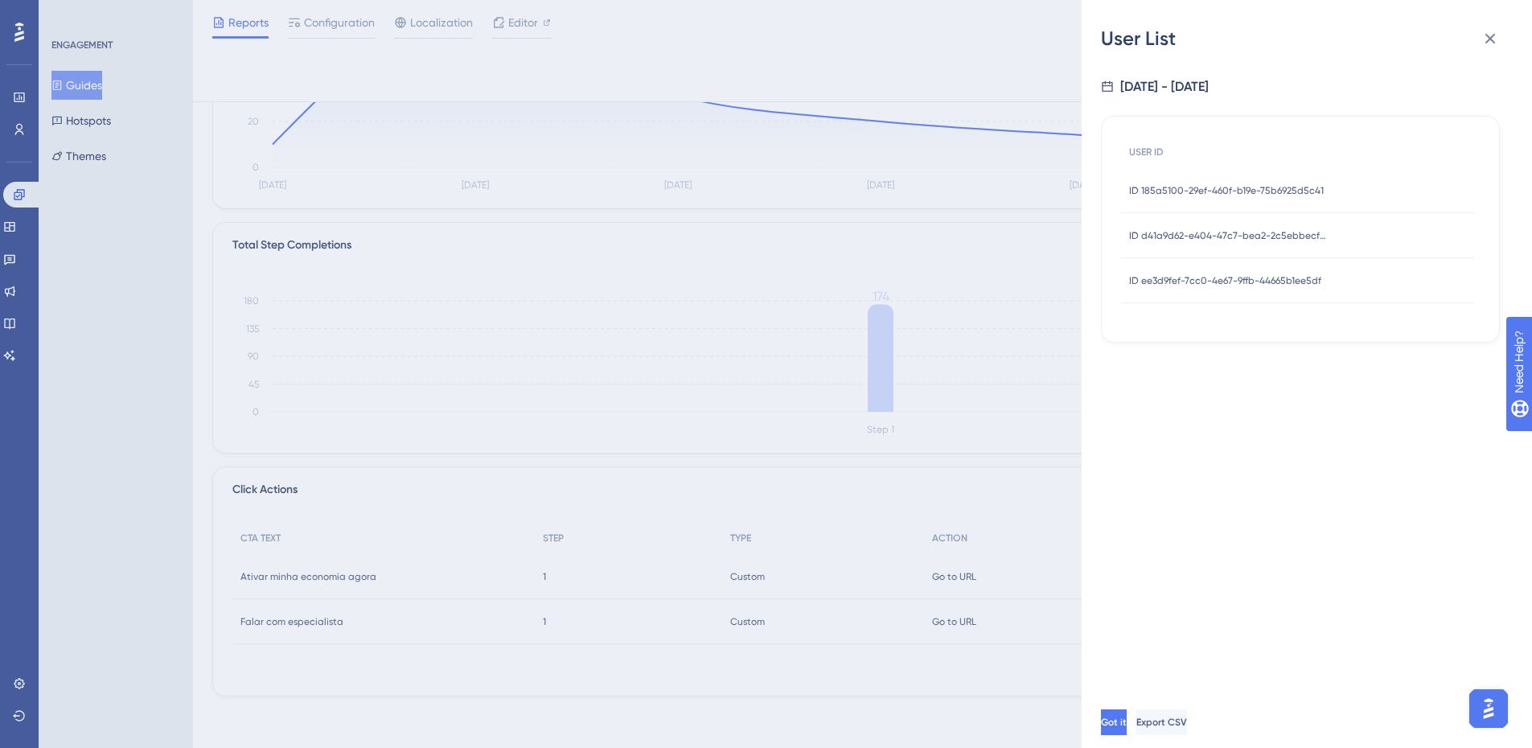
click at [1029, 383] on div "User List 9/9/2025 - 9/15/2025 USER ID ID 185a5100-29ef-460f-b19e-75b6925d5c41 …" at bounding box center [766, 374] width 1532 height 748
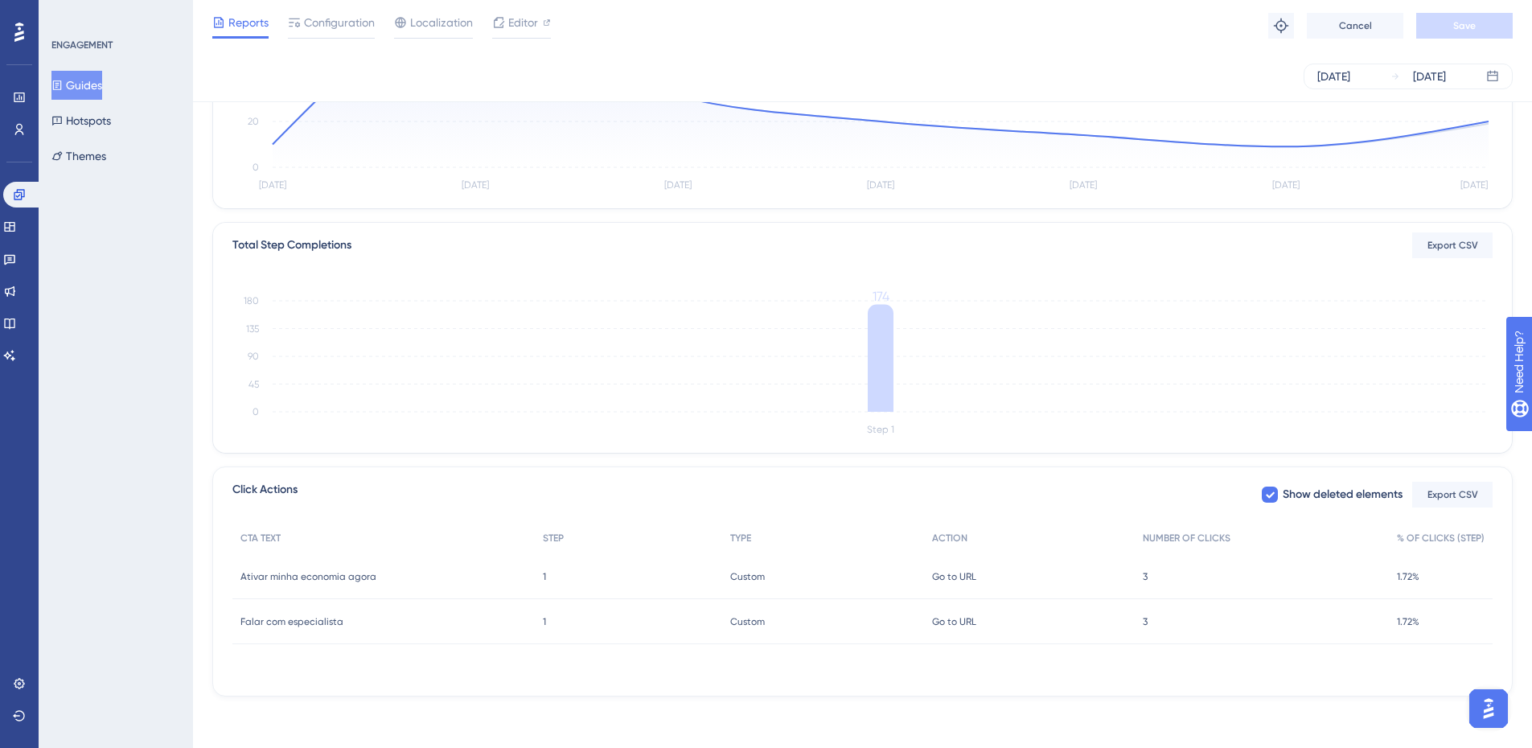
click at [1150, 615] on div "3 3" at bounding box center [1262, 621] width 254 height 45
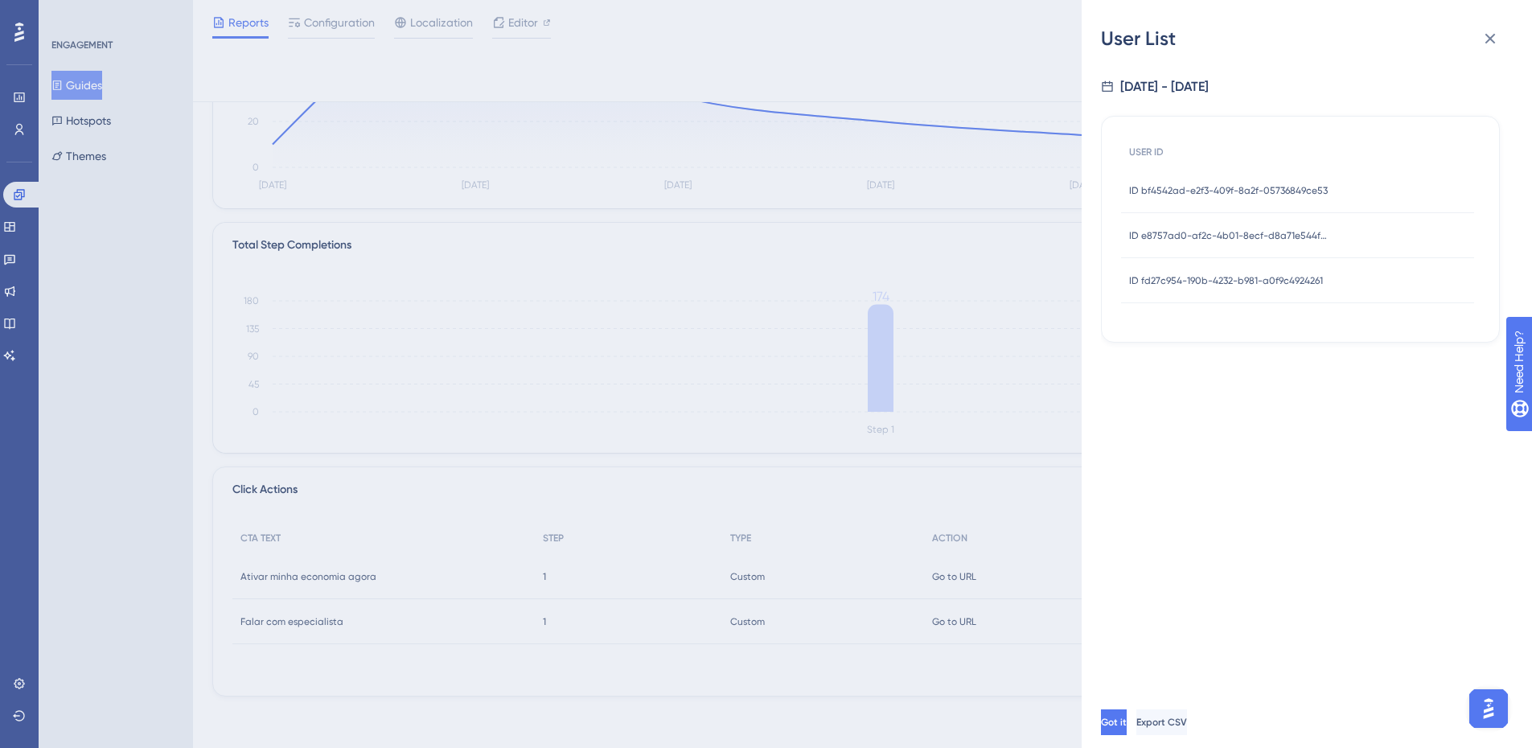
click at [1276, 189] on span "ID bf4542ad-e2f3-409f-8a2f-05736849ce53" at bounding box center [1228, 190] width 199 height 13
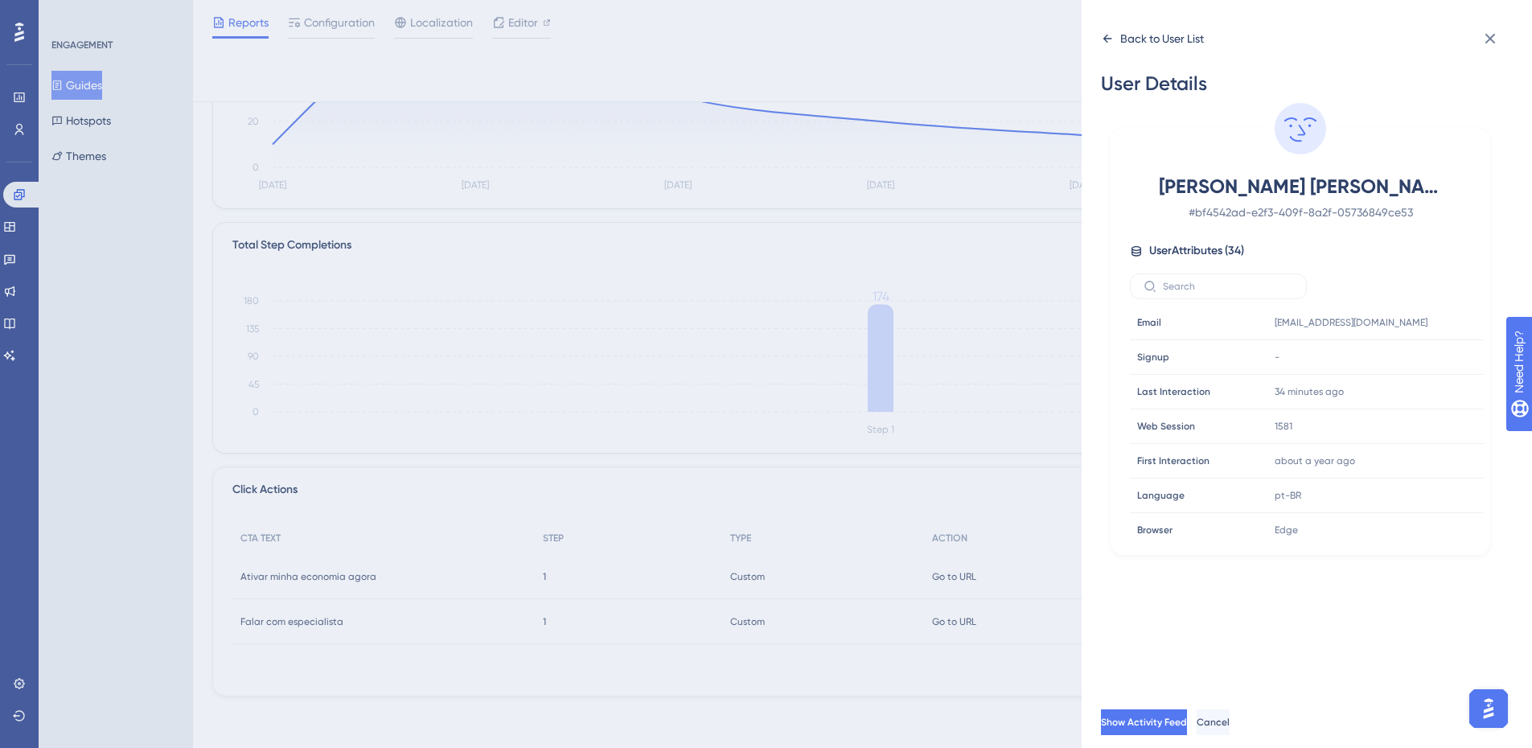
click at [1118, 32] on div "Back to User List" at bounding box center [1152, 39] width 103 height 26
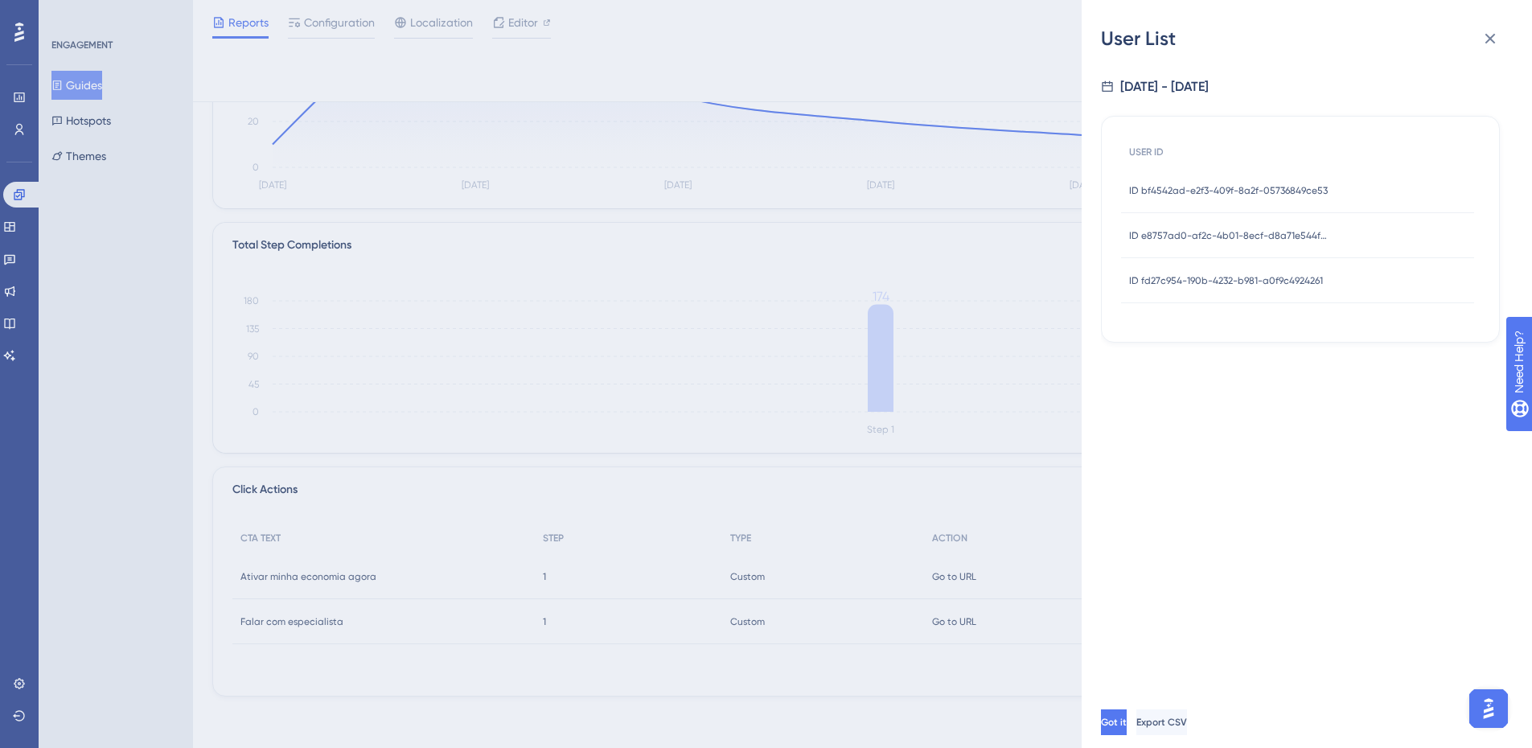
click at [1249, 231] on span "ID e8757ad0-af2c-4b01-8ecf-d8a71e544f7b" at bounding box center [1229, 235] width 201 height 13
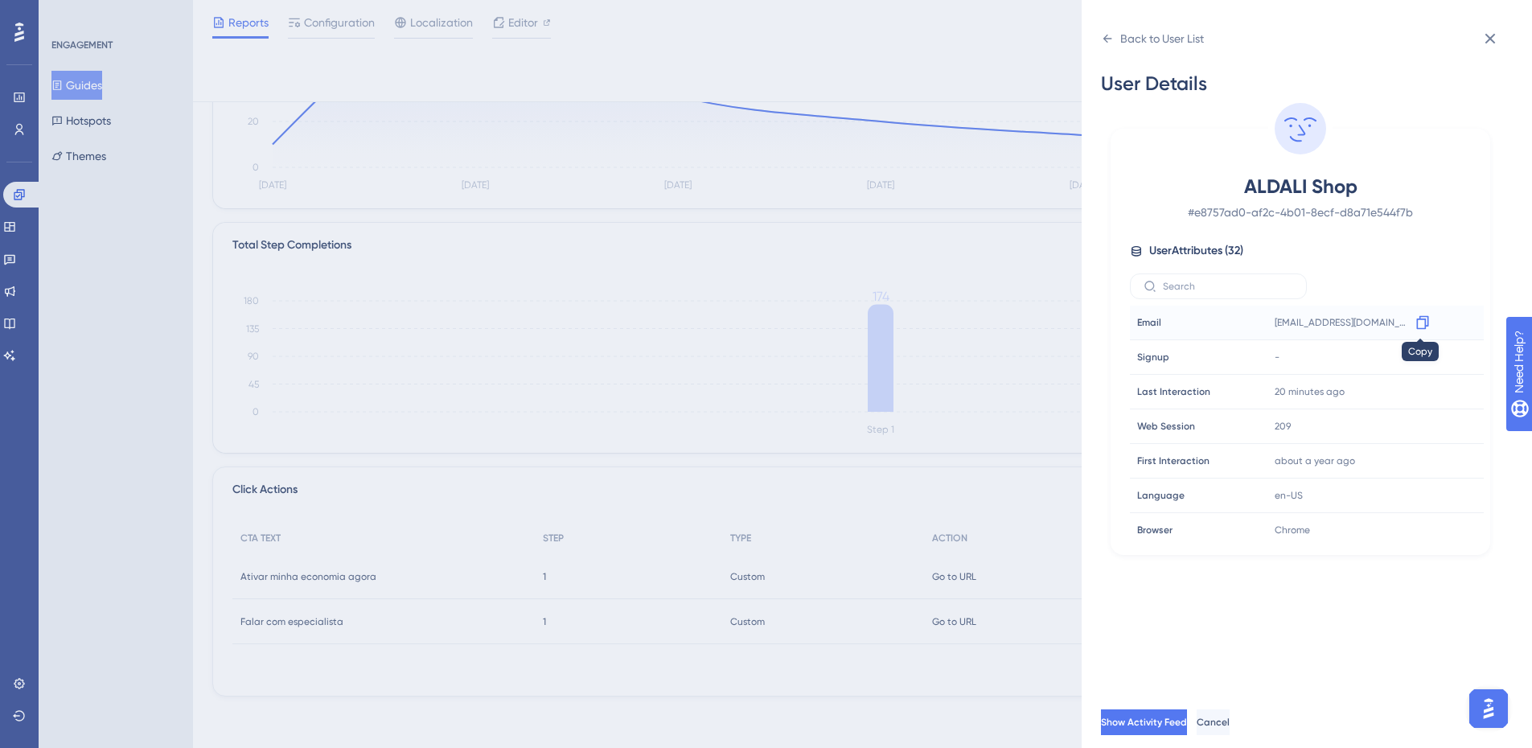
click at [1415, 328] on icon at bounding box center [1423, 323] width 16 height 16
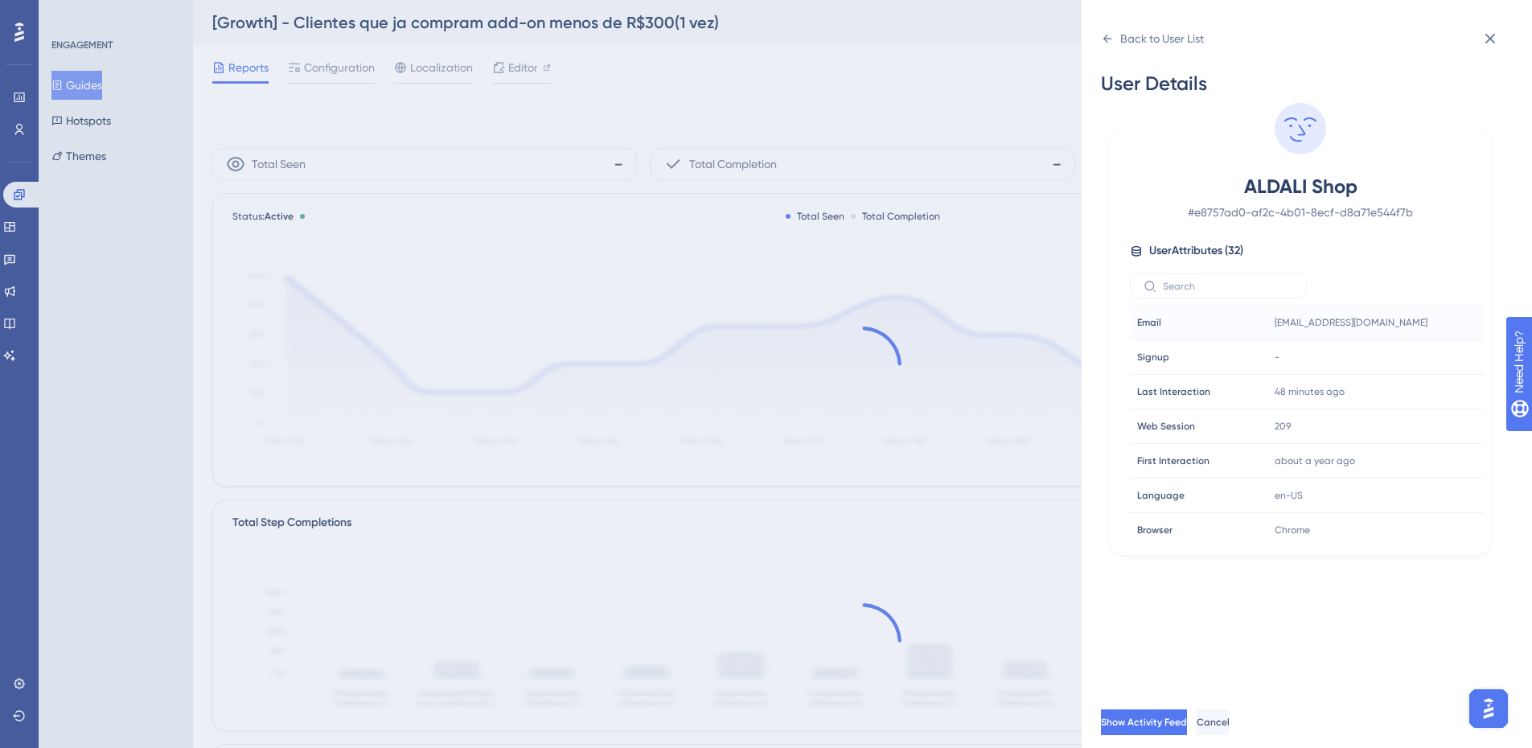
drag, startPoint x: 1513, startPoint y: 35, endPoint x: 1489, endPoint y: 35, distance: 24.1
click at [1512, 35] on div "Back to User List User Details ALDALI Shop # e8757ad0-af2c-4b01-8ecf-d8a71e544f…" at bounding box center [1307, 374] width 450 height 748
click at [1489, 35] on icon at bounding box center [1490, 38] width 19 height 19
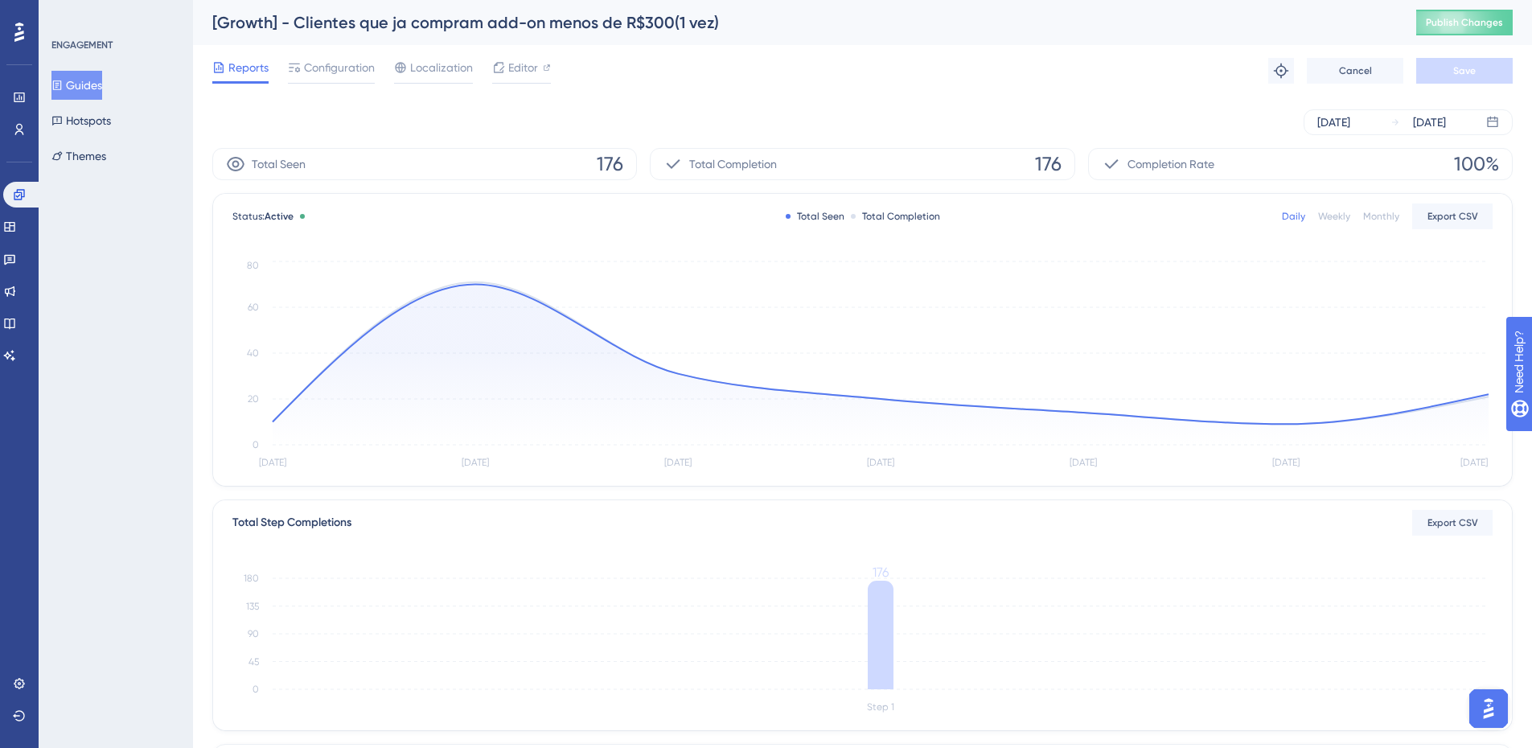
click at [73, 74] on button "Guides" at bounding box center [76, 85] width 51 height 29
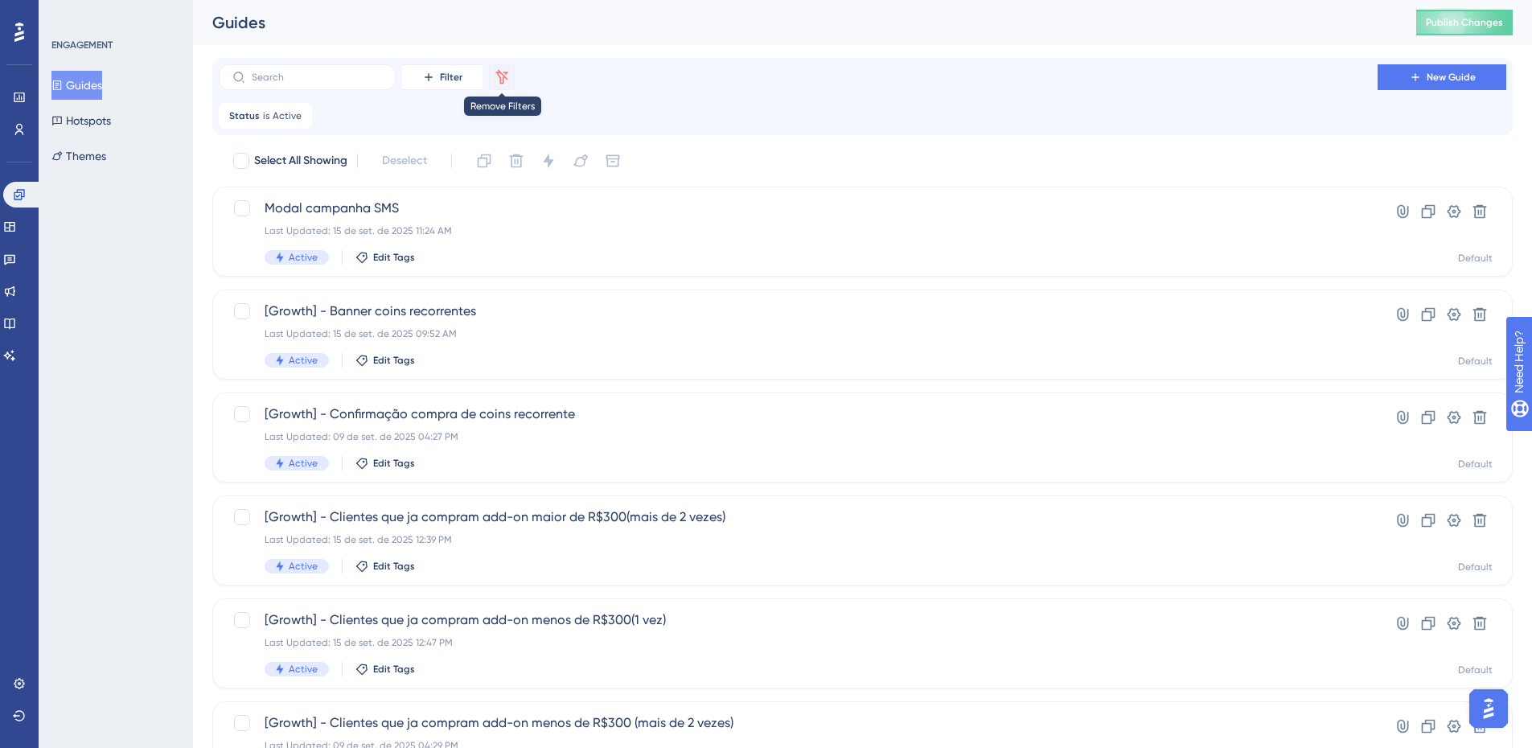
click at [504, 78] on icon at bounding box center [502, 77] width 16 height 16
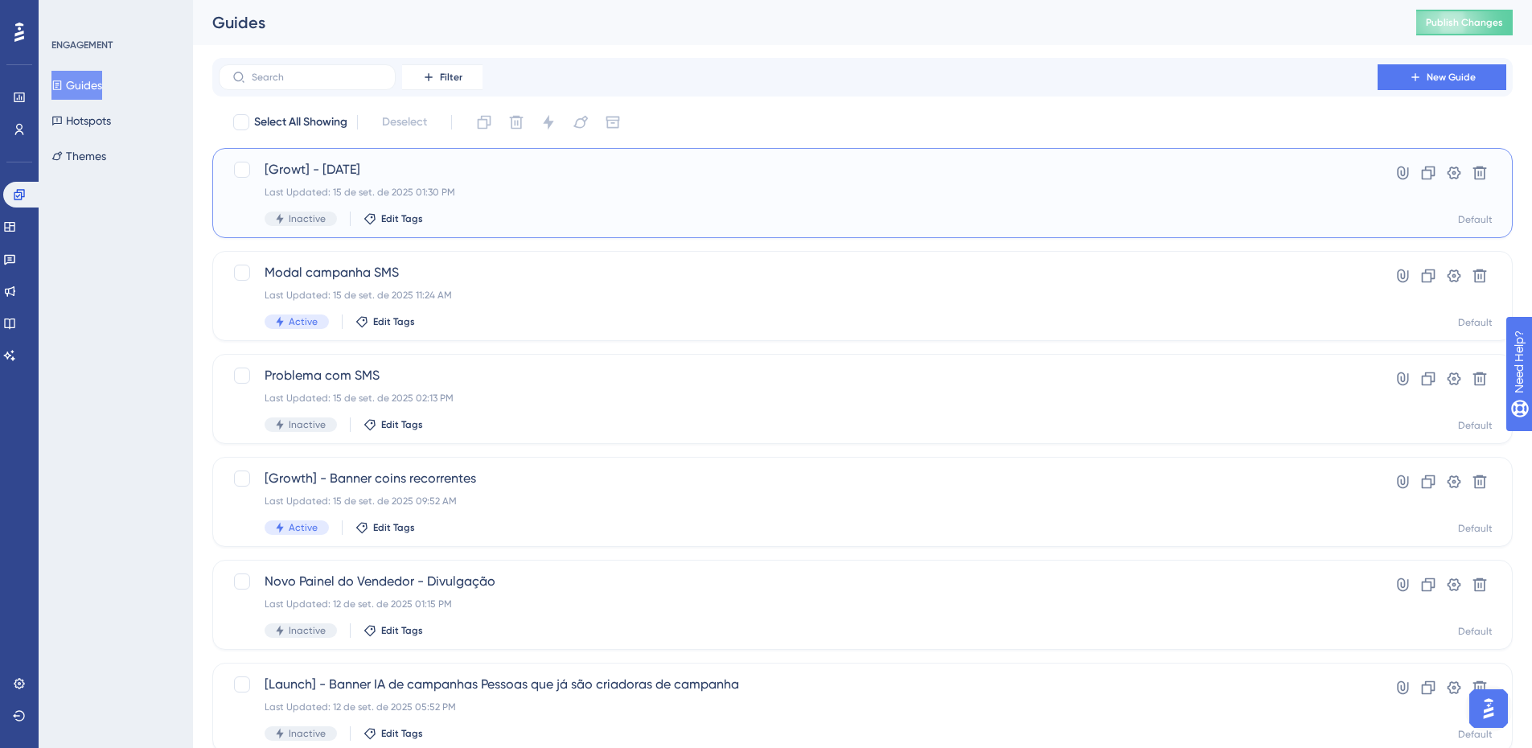
click at [463, 177] on span "[Growt] - [DATE]" at bounding box center [798, 169] width 1067 height 19
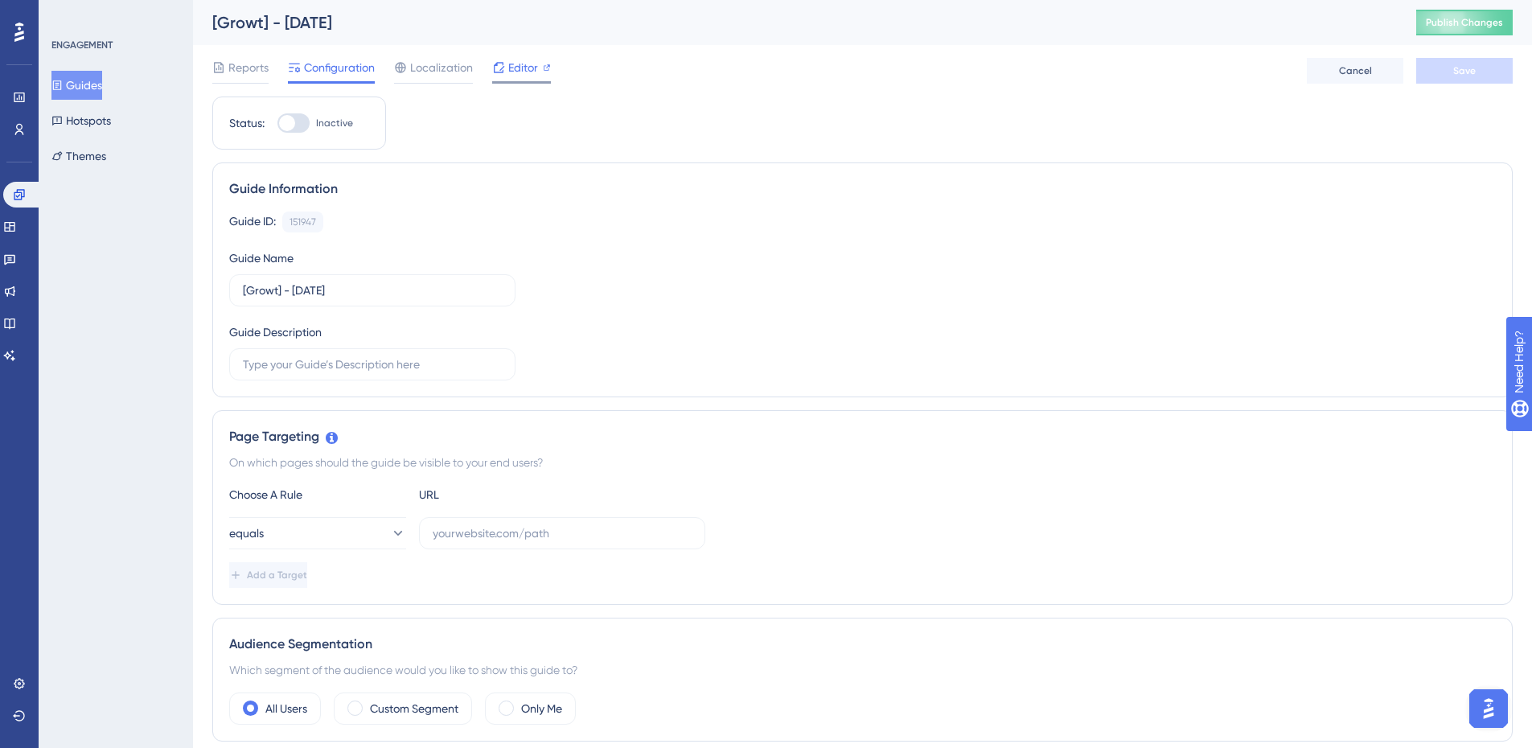
click at [518, 74] on span "Editor" at bounding box center [523, 67] width 30 height 19
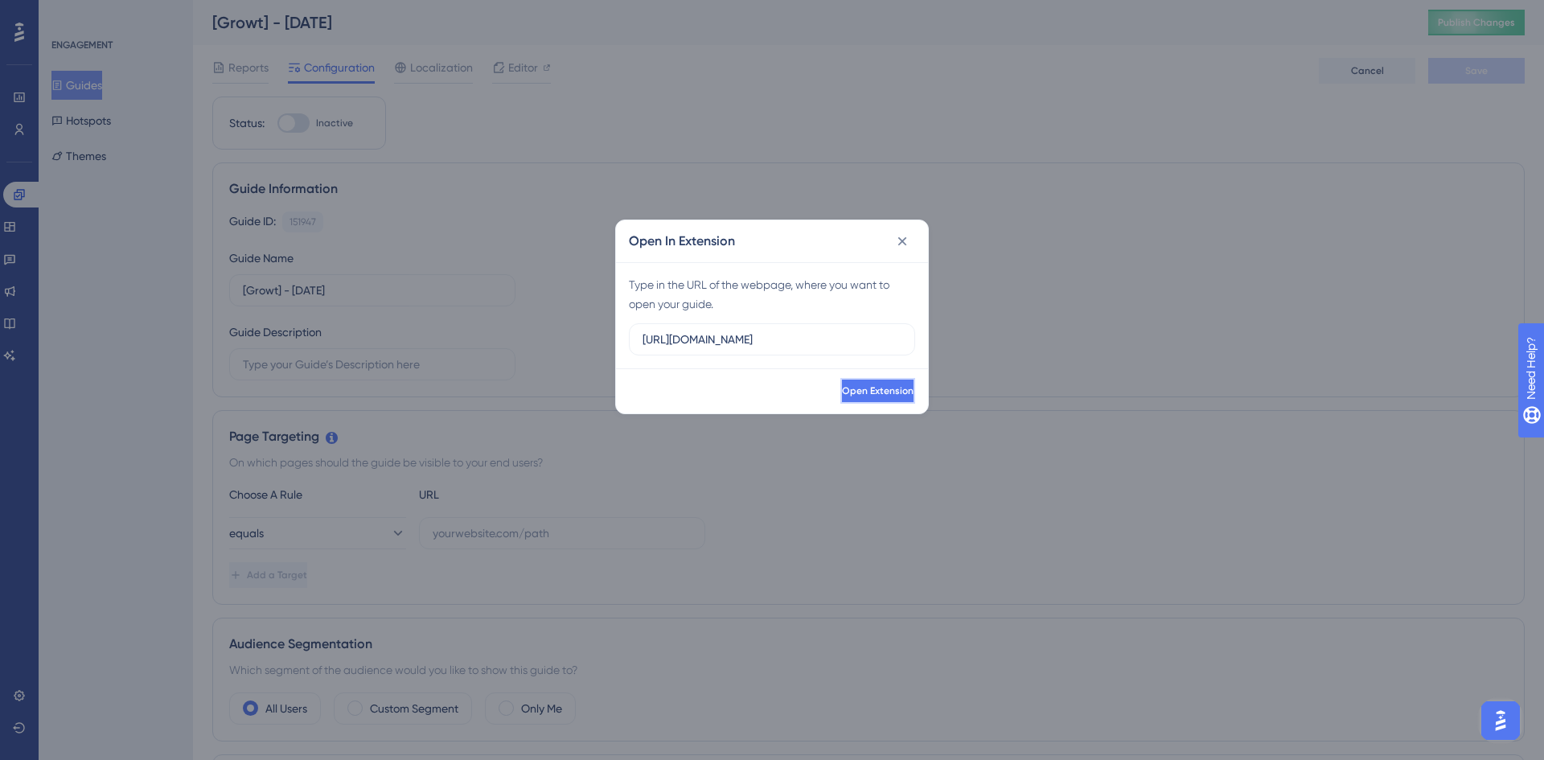
click at [842, 385] on span "Open Extension" at bounding box center [878, 391] width 72 height 13
